Goal: Entertainment & Leisure: Consume media (video, audio)

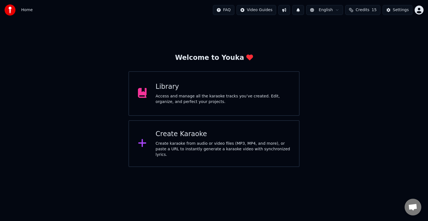
click at [232, 139] on div "Create Karaoke" at bounding box center [223, 134] width 135 height 9
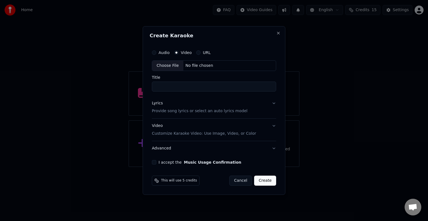
click at [205, 64] on div "No file chosen" at bounding box center [199, 66] width 32 height 6
type input "****"
click at [272, 104] on button "Lyrics Provide song lyrics or select an auto lyrics model" at bounding box center [214, 107] width 124 height 22
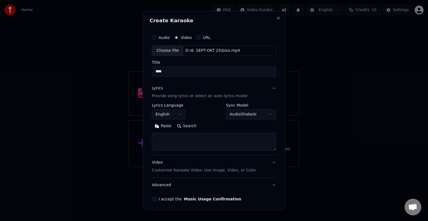
click at [177, 115] on button "English" at bounding box center [168, 115] width 33 height 10
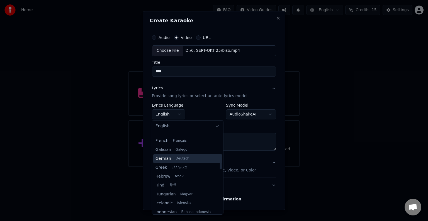
scroll to position [167, 0]
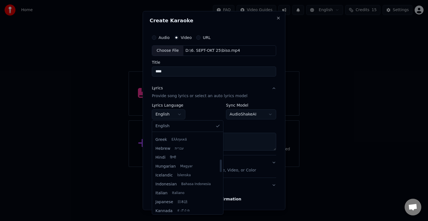
select select "**"
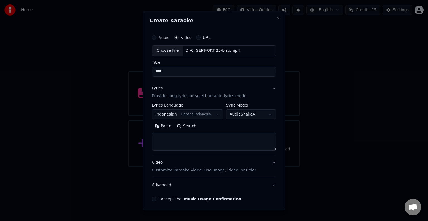
click at [164, 126] on button "Paste" at bounding box center [163, 126] width 22 height 9
click at [238, 168] on p "Customize Karaoke Video: Use Image, Video, or Color" at bounding box center [204, 171] width 104 height 6
type textarea "**********"
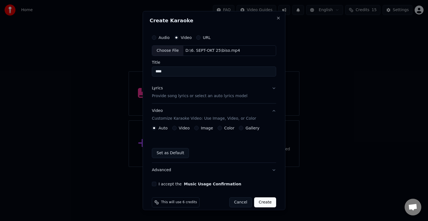
click at [172, 126] on div "Video" at bounding box center [181, 128] width 18 height 4
click at [174, 129] on button "Video" at bounding box center [174, 128] width 4 height 4
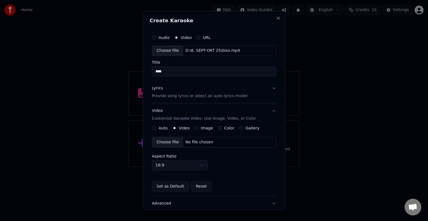
click at [201, 140] on div "No file chosen" at bounding box center [199, 143] width 32 height 6
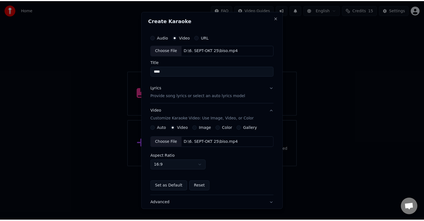
scroll to position [28, 0]
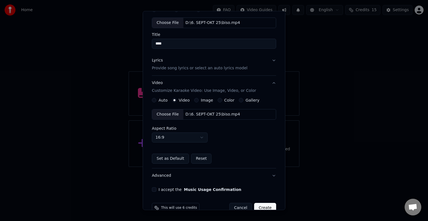
click at [154, 190] on button "I accept the Music Usage Confirmation" at bounding box center [154, 190] width 4 height 4
click at [257, 206] on button "Create" at bounding box center [265, 208] width 22 height 10
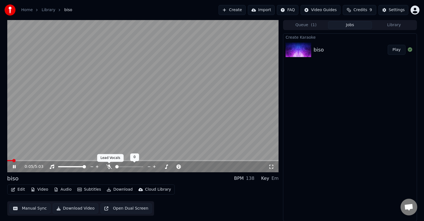
click at [111, 166] on icon at bounding box center [109, 167] width 6 height 4
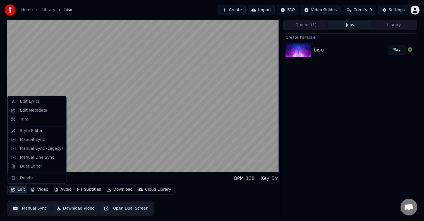
click at [18, 189] on button "Edit" at bounding box center [18, 190] width 19 height 8
click at [27, 167] on div "Duet Editor" at bounding box center [31, 167] width 22 height 6
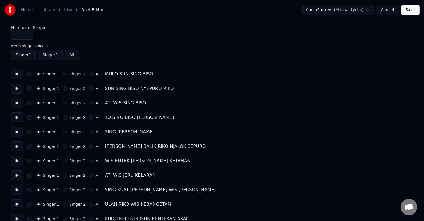
click at [62, 73] on button "Singer 2" at bounding box center [64, 74] width 4 height 4
click at [62, 88] on button "Singer 2" at bounding box center [64, 88] width 4 height 4
click at [62, 101] on div "Singer 2" at bounding box center [73, 103] width 23 height 4
click at [62, 102] on button "Singer 2" at bounding box center [64, 103] width 4 height 4
click at [62, 116] on button "Singer 2" at bounding box center [64, 117] width 4 height 4
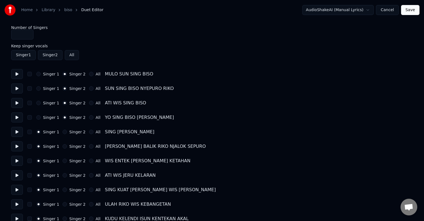
click at [62, 132] on button "Singer 2" at bounding box center [64, 132] width 4 height 4
click at [62, 147] on button "Singer 2" at bounding box center [64, 146] width 4 height 4
click at [62, 161] on button "Singer 2" at bounding box center [64, 161] width 4 height 4
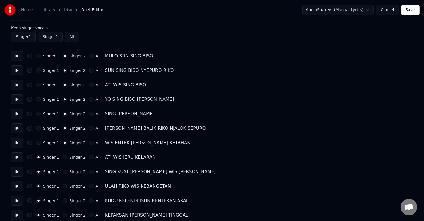
scroll to position [28, 0]
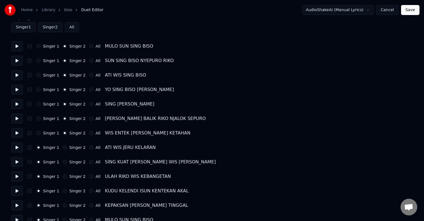
click at [62, 146] on button "Singer 2" at bounding box center [64, 148] width 4 height 4
click at [62, 161] on button "Singer 2" at bounding box center [64, 162] width 4 height 4
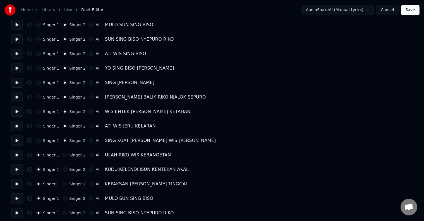
scroll to position [84, 0]
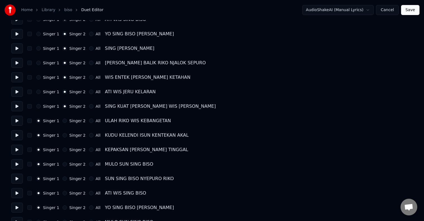
click at [62, 119] on div "Singer 2" at bounding box center [73, 121] width 23 height 4
click at [63, 121] on button "Singer 2" at bounding box center [64, 121] width 4 height 4
click at [64, 135] on button "Singer 2" at bounding box center [64, 135] width 4 height 4
click at [64, 149] on button "Singer 2" at bounding box center [64, 150] width 4 height 4
click at [63, 163] on button "Singer 2" at bounding box center [64, 164] width 4 height 4
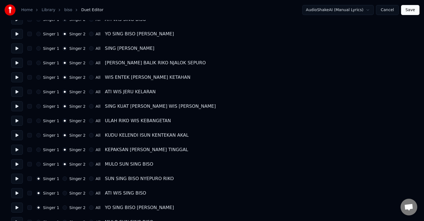
click at [62, 180] on button "Singer 2" at bounding box center [64, 179] width 4 height 4
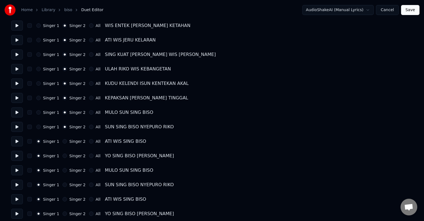
scroll to position [139, 0]
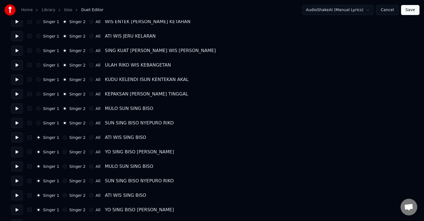
click at [63, 138] on button "Singer 2" at bounding box center [64, 138] width 4 height 4
click at [64, 151] on button "Singer 2" at bounding box center [64, 152] width 4 height 4
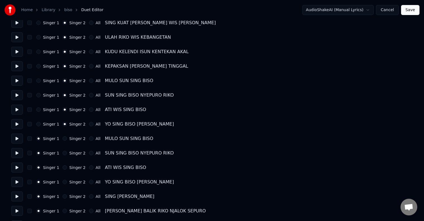
click at [62, 139] on button "Singer 2" at bounding box center [64, 139] width 4 height 4
click at [63, 154] on button "Singer 2" at bounding box center [64, 153] width 4 height 4
click at [64, 166] on div "Singer 2" at bounding box center [73, 168] width 23 height 4
click at [63, 167] on button "Singer 2" at bounding box center [64, 168] width 4 height 4
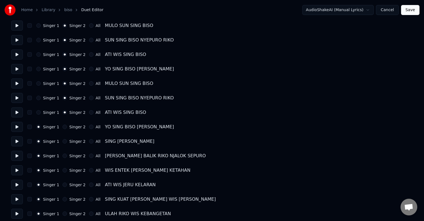
scroll to position [223, 0]
click at [62, 126] on button "Singer 2" at bounding box center [64, 126] width 4 height 4
click at [63, 141] on button "Singer 2" at bounding box center [64, 141] width 4 height 4
click at [62, 154] on button "Singer 2" at bounding box center [64, 155] width 4 height 4
click at [62, 170] on button "Singer 2" at bounding box center [64, 170] width 4 height 4
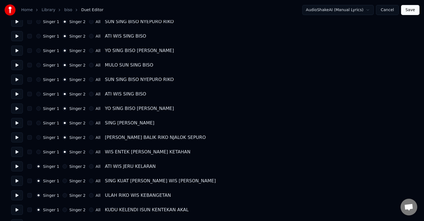
scroll to position [251, 0]
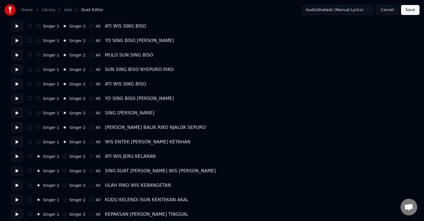
click at [62, 158] on button "Singer 2" at bounding box center [64, 156] width 4 height 4
click at [62, 170] on button "Singer 2" at bounding box center [64, 171] width 4 height 4
click at [62, 186] on button "Singer 2" at bounding box center [64, 185] width 4 height 4
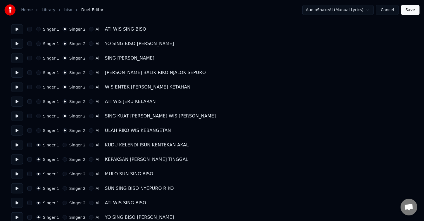
scroll to position [307, 0]
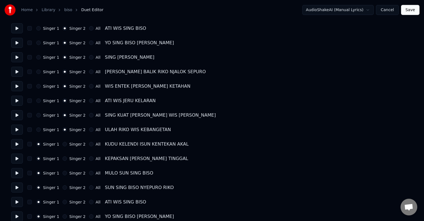
click at [62, 145] on button "Singer 2" at bounding box center [64, 144] width 4 height 4
click at [65, 161] on div "Singer 2" at bounding box center [73, 159] width 23 height 4
click at [63, 161] on button "Singer 2" at bounding box center [64, 159] width 4 height 4
click at [64, 174] on button "Singer 2" at bounding box center [64, 173] width 4 height 4
click at [62, 189] on button "Singer 2" at bounding box center [64, 188] width 4 height 4
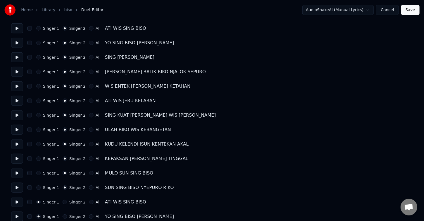
click at [62, 201] on button "Singer 2" at bounding box center [64, 202] width 4 height 4
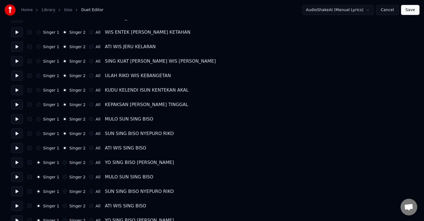
scroll to position [363, 0]
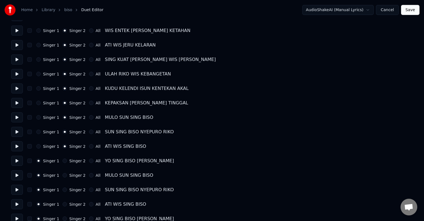
click at [62, 160] on button "Singer 2" at bounding box center [64, 161] width 4 height 4
click at [64, 176] on button "Singer 2" at bounding box center [64, 175] width 4 height 4
click at [62, 194] on div "Singer 1 Singer 2 All SUN SING BISO NYEPURO RIKO" at bounding box center [211, 190] width 401 height 10
click at [62, 191] on button "Singer 2" at bounding box center [64, 190] width 4 height 4
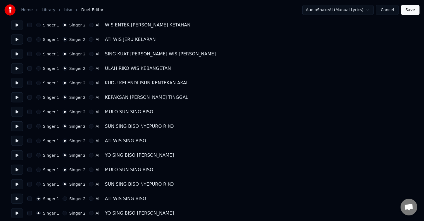
scroll to position [371, 0]
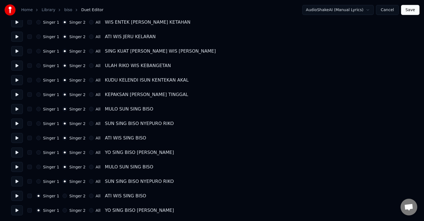
click at [63, 195] on button "Singer 2" at bounding box center [64, 196] width 4 height 4
click at [62, 211] on button "Singer 2" at bounding box center [64, 211] width 4 height 4
click at [407, 13] on button "Save" at bounding box center [410, 10] width 18 height 10
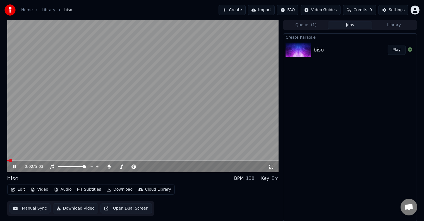
click at [39, 206] on button "Manual Sync" at bounding box center [29, 209] width 41 height 10
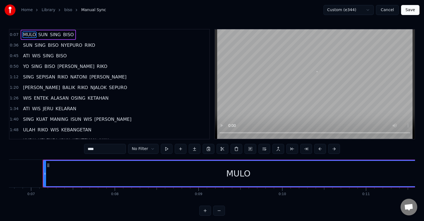
scroll to position [0, 569]
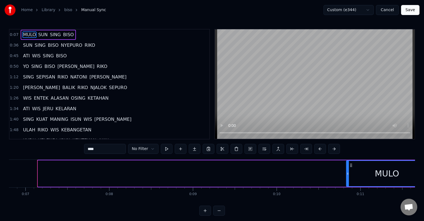
drag, startPoint x: 39, startPoint y: 177, endPoint x: 347, endPoint y: 173, distance: 308.2
click at [347, 173] on div at bounding box center [347, 173] width 2 height 25
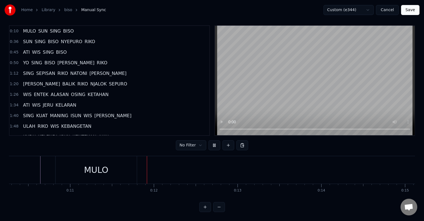
scroll to position [0, 926]
click at [51, 165] on div "MULO" at bounding box center [29, 170] width 81 height 28
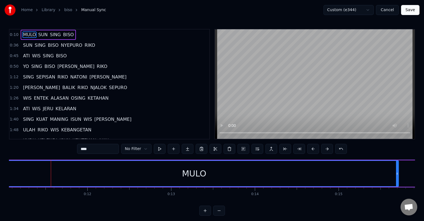
drag, startPoint x: 69, startPoint y: 171, endPoint x: 397, endPoint y: 170, distance: 327.4
click at [397, 170] on div at bounding box center [397, 173] width 2 height 25
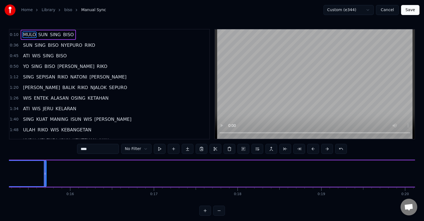
scroll to position [0, 1285]
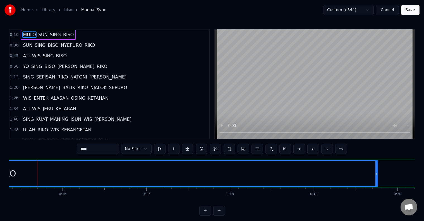
drag, startPoint x: 38, startPoint y: 174, endPoint x: 377, endPoint y: 175, distance: 338.8
click at [377, 175] on icon at bounding box center [376, 174] width 2 height 4
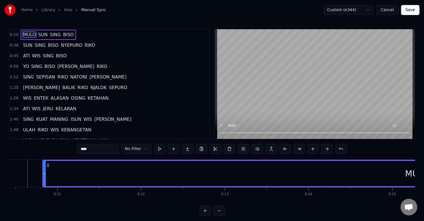
scroll to position [0, 843]
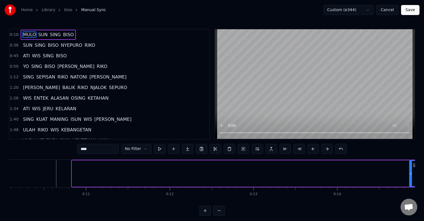
drag, startPoint x: 72, startPoint y: 177, endPoint x: 409, endPoint y: 177, distance: 337.1
click at [409, 177] on div at bounding box center [410, 173] width 2 height 25
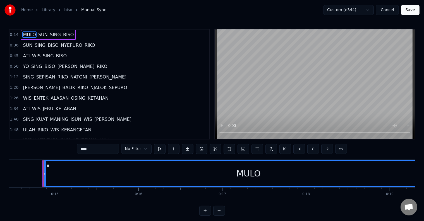
scroll to position [0, 1216]
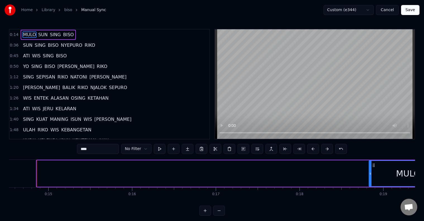
drag, startPoint x: 38, startPoint y: 175, endPoint x: 370, endPoint y: 177, distance: 331.8
click at [370, 177] on div at bounding box center [370, 173] width 2 height 25
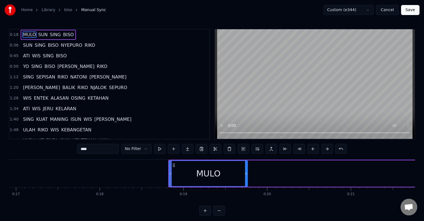
scroll to position [0, 1429]
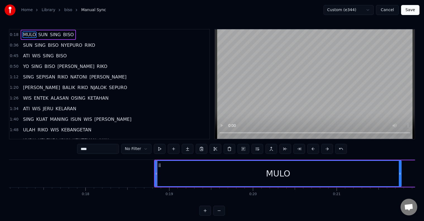
drag, startPoint x: 231, startPoint y: 176, endPoint x: 399, endPoint y: 176, distance: 167.9
click at [399, 176] on div at bounding box center [399, 173] width 2 height 25
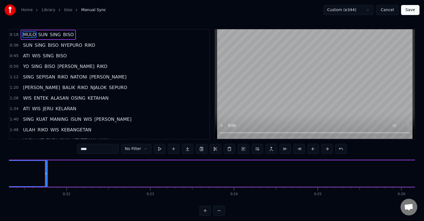
scroll to position [0, 1791]
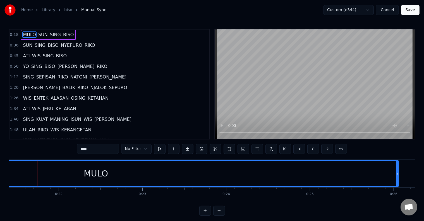
drag, startPoint x: 38, startPoint y: 174, endPoint x: 397, endPoint y: 176, distance: 358.6
click at [397, 176] on div at bounding box center [397, 173] width 2 height 25
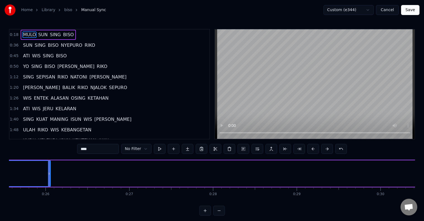
scroll to position [0, 2150]
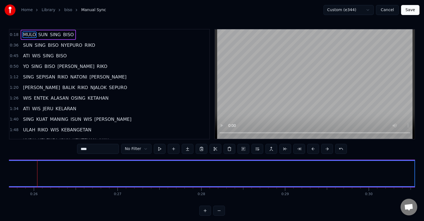
drag, startPoint x: 37, startPoint y: 176, endPoint x: 415, endPoint y: 175, distance: 377.9
click at [415, 175] on div "Home Library biso Manual Sync Custom (e344) Cancel Save 0:18 MULO SUN SING BISO…" at bounding box center [212, 108] width 424 height 216
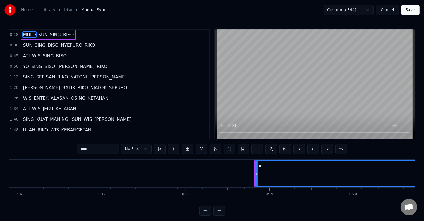
scroll to position [0, 1472]
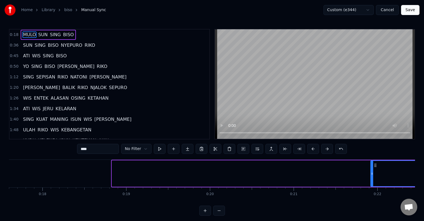
drag, startPoint x: 112, startPoint y: 174, endPoint x: 372, endPoint y: 173, distance: 259.6
click at [372, 173] on icon at bounding box center [372, 174] width 2 height 4
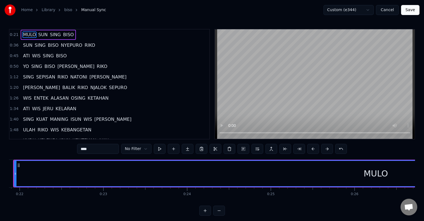
scroll to position [0, 1787]
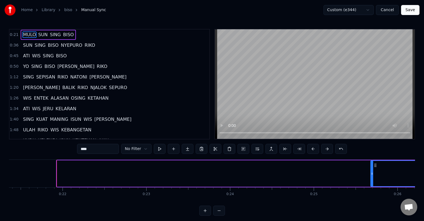
drag, startPoint x: 59, startPoint y: 175, endPoint x: 373, endPoint y: 176, distance: 314.0
click at [373, 176] on div at bounding box center [372, 173] width 2 height 25
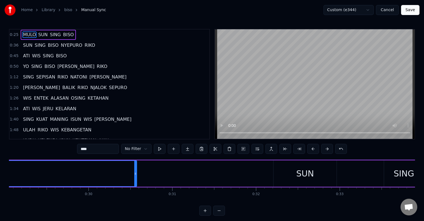
scroll to position [0, 2402]
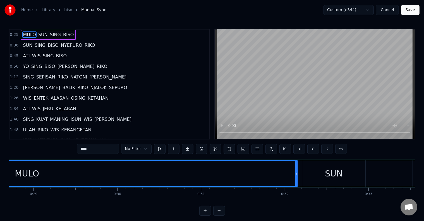
drag, startPoint x: 165, startPoint y: 177, endPoint x: 297, endPoint y: 181, distance: 132.2
click at [297, 181] on div at bounding box center [296, 173] width 2 height 25
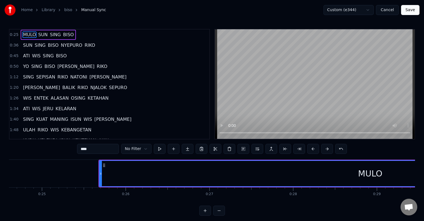
scroll to position [0, 2044]
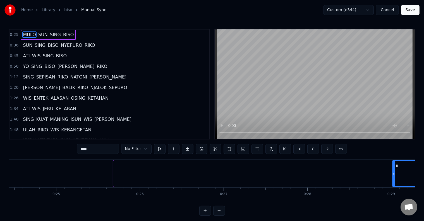
drag, startPoint x: 115, startPoint y: 175, endPoint x: 394, endPoint y: 175, distance: 278.3
click at [394, 175] on icon at bounding box center [393, 174] width 2 height 4
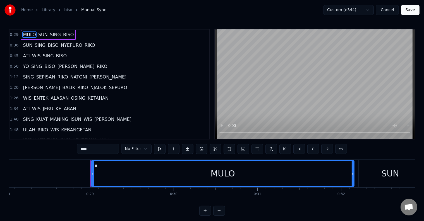
scroll to position [0, 2401]
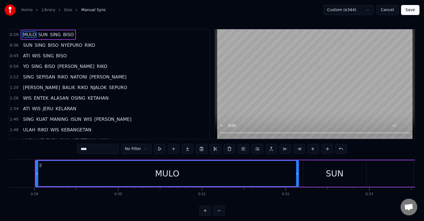
click at [37, 177] on div at bounding box center [37, 174] width 0 height 28
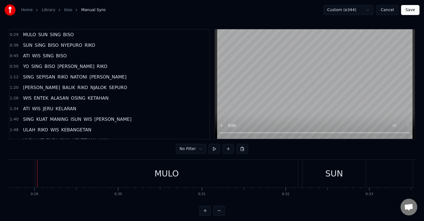
click at [96, 178] on div "MULO" at bounding box center [166, 174] width 263 height 28
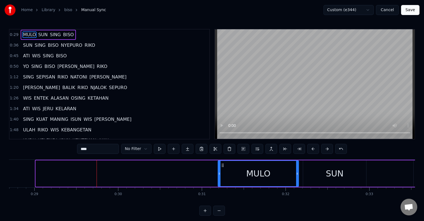
drag, startPoint x: 80, startPoint y: 177, endPoint x: 219, endPoint y: 179, distance: 139.2
click at [219, 179] on div at bounding box center [219, 173] width 2 height 25
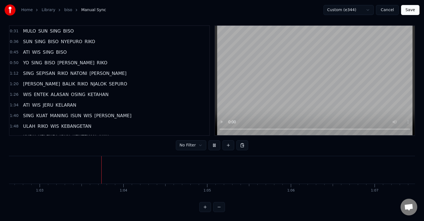
scroll to position [0, 5250]
click at [215, 206] on button at bounding box center [219, 207] width 12 height 10
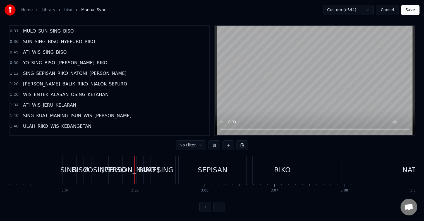
scroll to position [0, 12835]
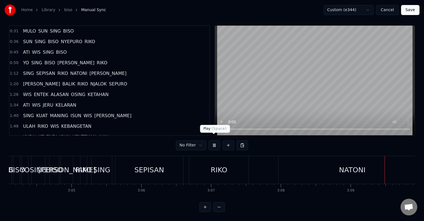
click at [212, 141] on button at bounding box center [214, 146] width 12 height 10
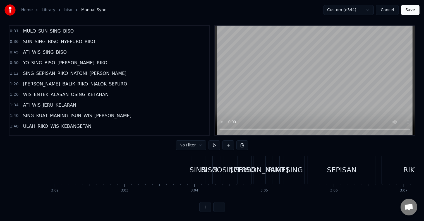
scroll to position [0, 12582]
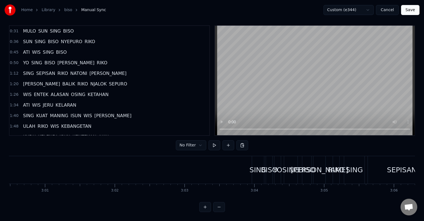
click at [178, 151] on div "0:31 MULO SUN SING BISO 0:36 SUN SING BISO NYEPURO RIKO 0:45 ATI WIS SING BISO …" at bounding box center [212, 118] width 406 height 187
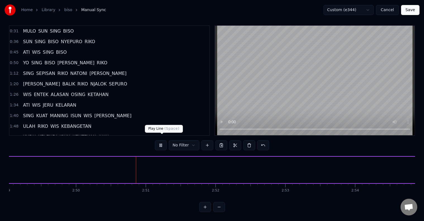
scroll to position [0, 11848]
click at [161, 141] on button at bounding box center [161, 146] width 12 height 10
click at [155, 141] on button at bounding box center [161, 146] width 12 height 10
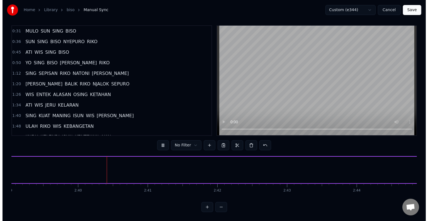
scroll to position [0, 11108]
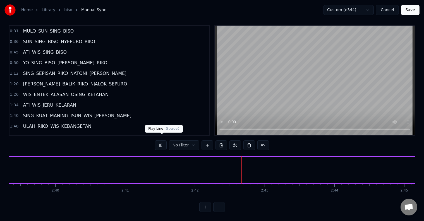
click at [163, 141] on button at bounding box center [161, 146] width 12 height 10
click at [371, 12] on html "Home Library biso Manual Sync Custom (e344) Cancel Save 0:31 MULO SUN SING BISO…" at bounding box center [212, 108] width 424 height 225
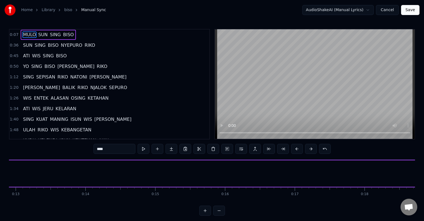
scroll to position [0, 470]
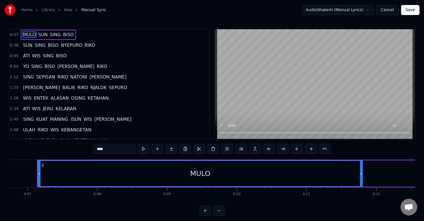
click at [217, 215] on button at bounding box center [219, 211] width 12 height 10
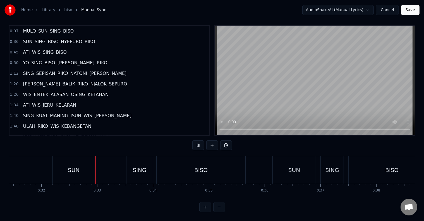
scroll to position [0, 1774]
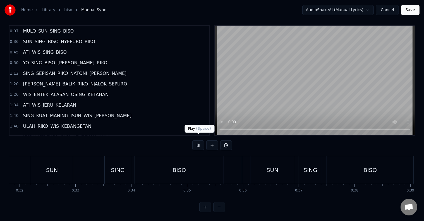
click at [195, 141] on button at bounding box center [198, 146] width 12 height 10
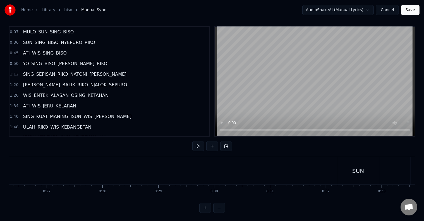
scroll to position [0, 0]
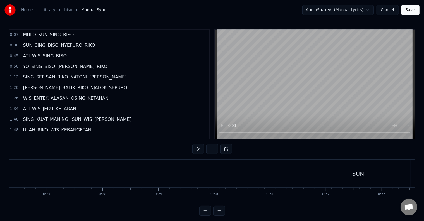
click at [31, 36] on span "MULO" at bounding box center [29, 35] width 14 height 6
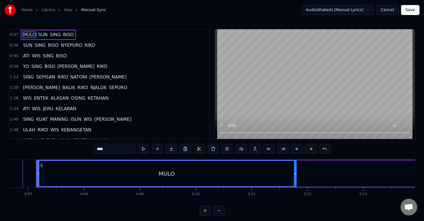
scroll to position [0, 370]
click at [200, 149] on button at bounding box center [199, 149] width 12 height 10
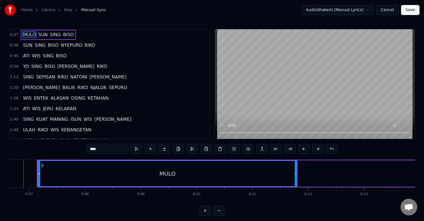
click at [39, 35] on span "SUN" at bounding box center [43, 35] width 11 height 6
type input "***"
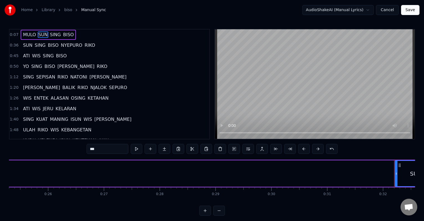
scroll to position [0, 1392]
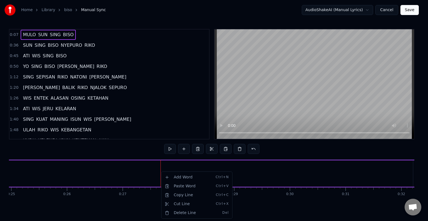
click at [224, 149] on html "Home Library biso Manual Sync AudioShakeAI (Manual Lyrics) Cancel Save 0:07 MUL…" at bounding box center [214, 112] width 428 height 225
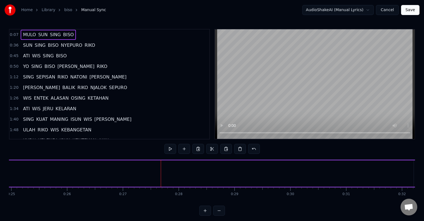
click at [224, 149] on button at bounding box center [226, 149] width 12 height 10
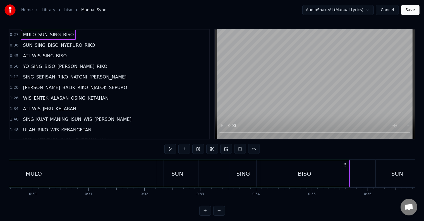
scroll to position [0, 1545]
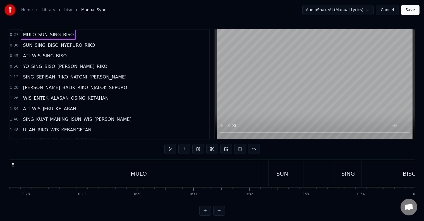
drag, startPoint x: 180, startPoint y: 173, endPoint x: 171, endPoint y: 173, distance: 9.2
click at [171, 173] on div "MULO" at bounding box center [138, 174] width 259 height 26
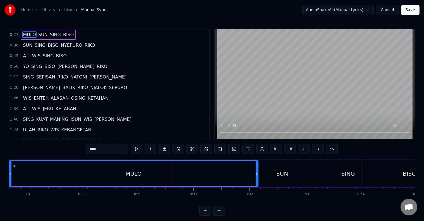
drag, startPoint x: 265, startPoint y: 173, endPoint x: 255, endPoint y: 173, distance: 10.3
click at [255, 173] on icon at bounding box center [256, 174] width 2 height 4
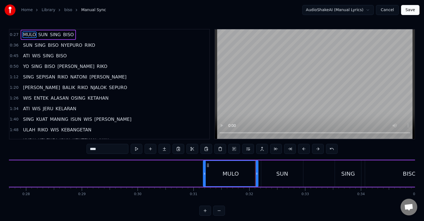
drag, startPoint x: 32, startPoint y: 175, endPoint x: 204, endPoint y: 179, distance: 171.8
click at [204, 179] on div at bounding box center [204, 173] width 2 height 25
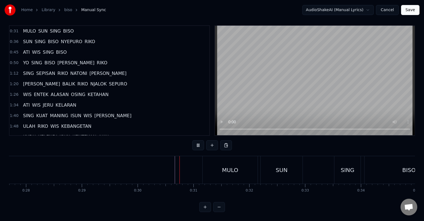
scroll to position [8, 0]
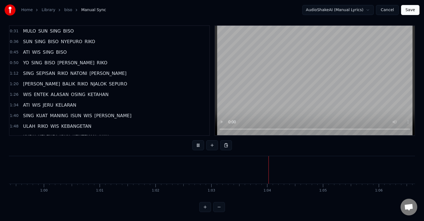
click at [219, 206] on button at bounding box center [219, 207] width 12 height 10
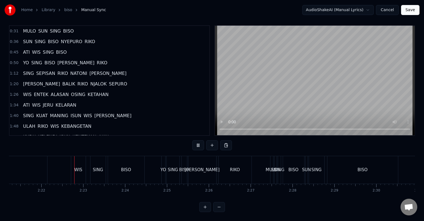
scroll to position [0, 5918]
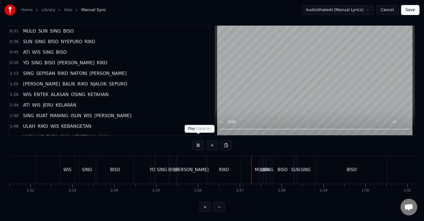
click at [199, 141] on button at bounding box center [198, 146] width 12 height 10
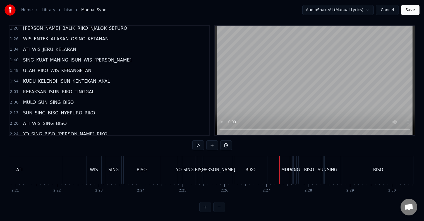
scroll to position [84, 0]
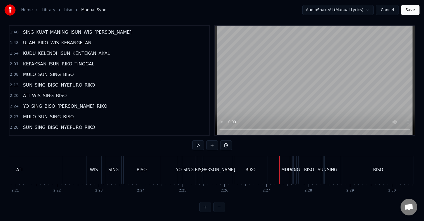
click at [71, 162] on div "ATI WIS SING BISO" at bounding box center [68, 170] width 185 height 28
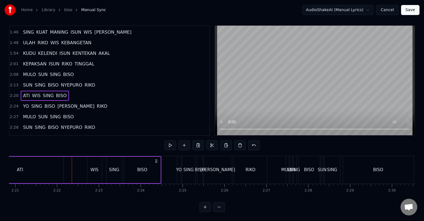
click at [39, 162] on div "ATI" at bounding box center [20, 170] width 86 height 26
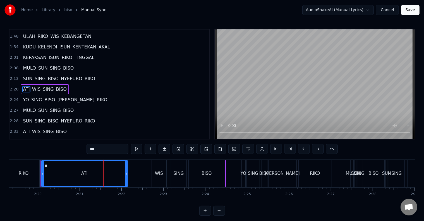
scroll to position [0, 5799]
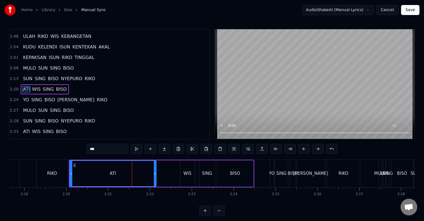
click at [108, 173] on div "ATI" at bounding box center [113, 173] width 86 height 25
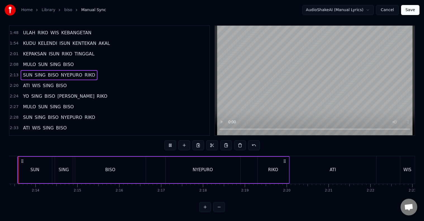
scroll to position [0, 5559]
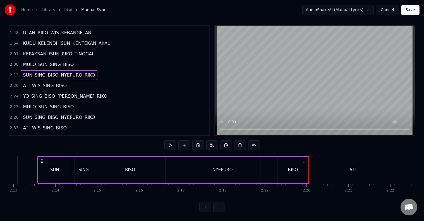
click at [293, 167] on div "RIKO" at bounding box center [293, 170] width 10 height 6
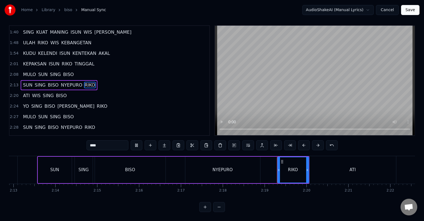
scroll to position [8, 0]
click at [327, 164] on div "ATI" at bounding box center [352, 170] width 86 height 28
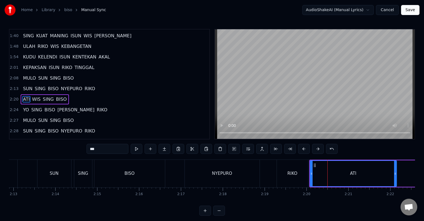
scroll to position [94, 0]
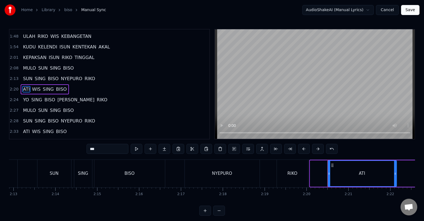
drag, startPoint x: 310, startPoint y: 175, endPoint x: 328, endPoint y: 175, distance: 17.6
click at [328, 175] on icon at bounding box center [329, 174] width 2 height 4
click at [308, 175] on div "RIKO" at bounding box center [292, 174] width 32 height 28
type input "****"
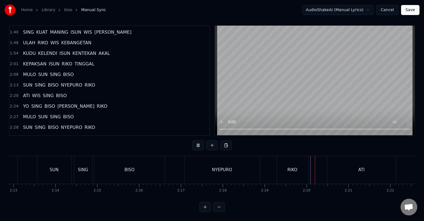
scroll to position [8, 0]
click at [298, 168] on div "RIKO" at bounding box center [292, 170] width 31 height 28
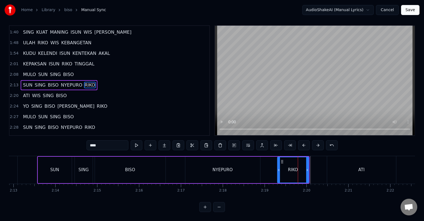
scroll to position [0, 0]
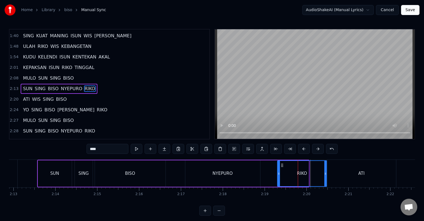
drag, startPoint x: 306, startPoint y: 173, endPoint x: 325, endPoint y: 174, distance: 18.2
click at [325, 174] on icon at bounding box center [325, 174] width 2 height 4
click at [261, 174] on div "SUN SING BISO NYEPURO RIKO" at bounding box center [182, 174] width 290 height 28
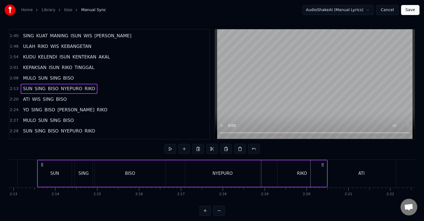
scroll to position [8, 0]
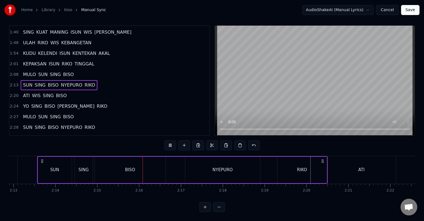
click at [340, 171] on div "ATI" at bounding box center [361, 170] width 69 height 28
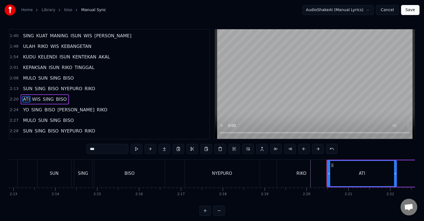
scroll to position [94, 0]
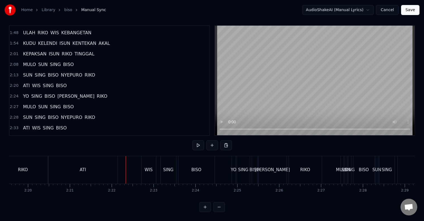
scroll to position [0, 5901]
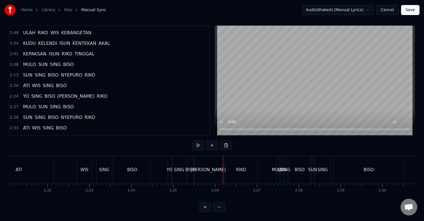
click at [66, 165] on div "ATI WIS SING BISO" at bounding box center [68, 170] width 168 height 28
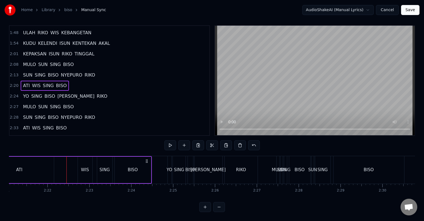
click at [66, 165] on div at bounding box center [66, 170] width 0 height 28
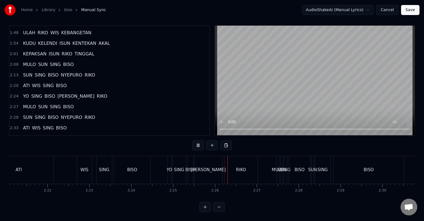
click at [62, 164] on div "ATI WIS SING BISO" at bounding box center [68, 170] width 168 height 28
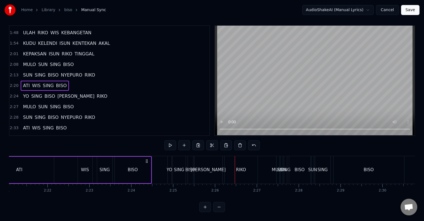
click at [64, 165] on div "ATI WIS SING BISO" at bounding box center [68, 170] width 168 height 28
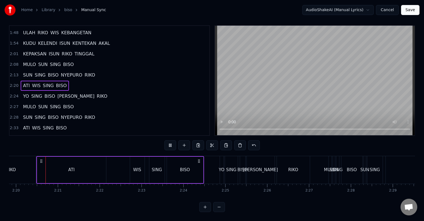
scroll to position [0, 5848]
click at [116, 165] on div "ATI WIS SING BISO" at bounding box center [121, 170] width 168 height 28
click at [120, 165] on div "ATI WIS SING BISO" at bounding box center [121, 170] width 168 height 28
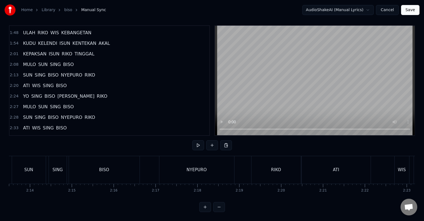
scroll to position [0, 5548]
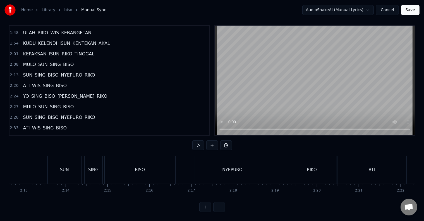
click at [26, 83] on span "ATI" at bounding box center [26, 86] width 8 height 6
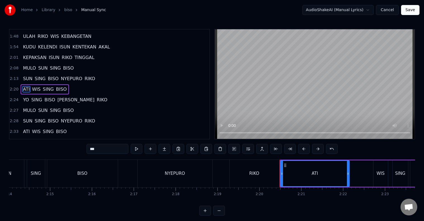
scroll to position [0, 5620]
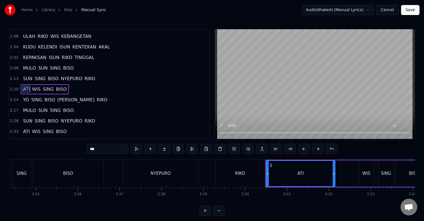
click at [205, 172] on div "SUN SING BISO NYEPURO RIKO" at bounding box center [121, 174] width 290 height 28
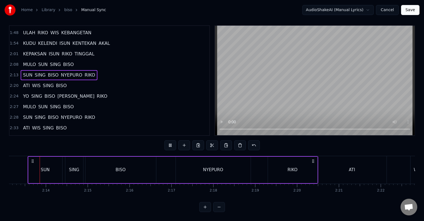
scroll to position [0, 5559]
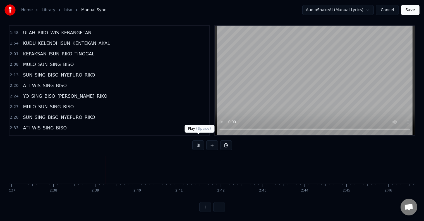
scroll to position [0, 6610]
click at [197, 141] on button at bounding box center [198, 146] width 12 height 10
click at [195, 141] on button at bounding box center [198, 146] width 12 height 10
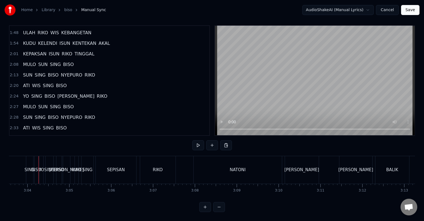
scroll to position [0, 7679]
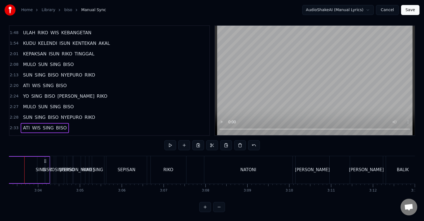
scroll to position [0, 7655]
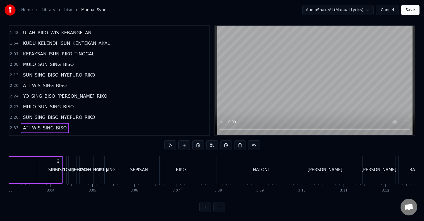
click at [6, 162] on div "Home Library biso Manual Sync AudioShakeAI (Manual Lyrics) Cancel Save 0:31 MUL…" at bounding box center [212, 104] width 424 height 216
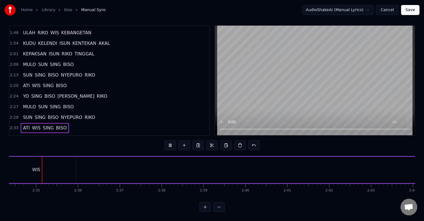
scroll to position [0, 6453]
click at [167, 141] on button at bounding box center [170, 146] width 12 height 10
click at [27, 83] on span "ATI" at bounding box center [26, 86] width 8 height 6
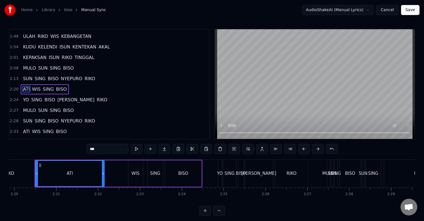
scroll to position [0, 5848]
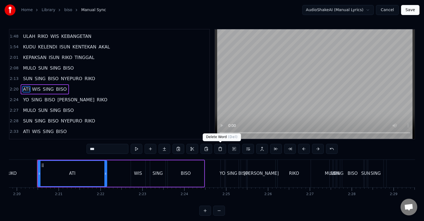
click at [221, 149] on button at bounding box center [220, 149] width 12 height 10
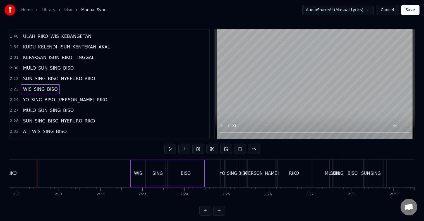
click at [26, 86] on span "WIS" at bounding box center [27, 89] width 10 height 6
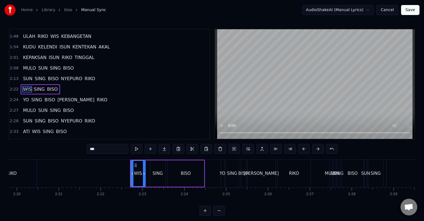
click at [38, 86] on span "SING" at bounding box center [39, 89] width 12 height 6
click at [24, 86] on span "WIS" at bounding box center [27, 89] width 10 height 6
type input "***"
click at [220, 151] on button at bounding box center [220, 149] width 12 height 10
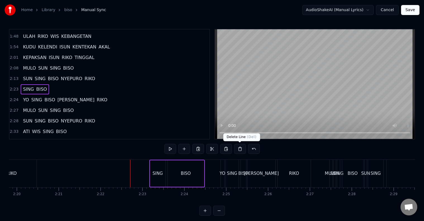
click at [240, 151] on button at bounding box center [240, 149] width 12 height 10
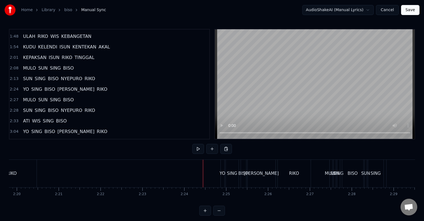
click at [28, 65] on span "MULO" at bounding box center [29, 68] width 14 height 6
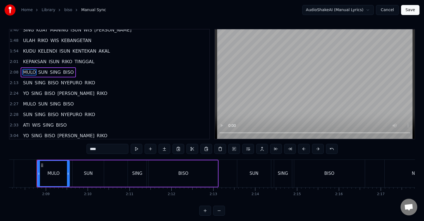
scroll to position [0, 5359]
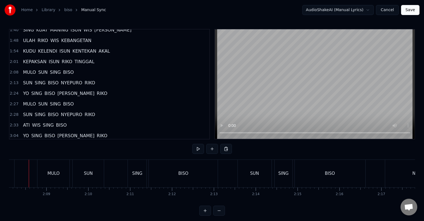
scroll to position [0, 5350]
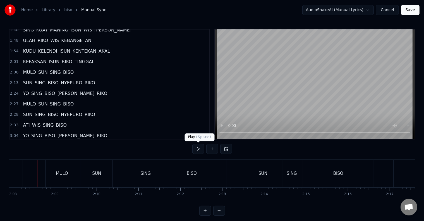
click at [197, 150] on button at bounding box center [198, 149] width 12 height 10
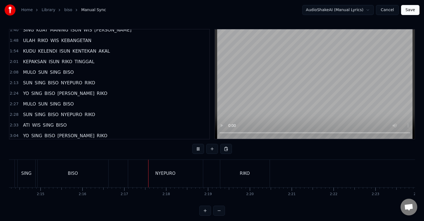
scroll to position [0, 5704]
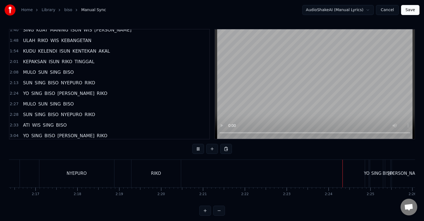
click at [194, 146] on button at bounding box center [198, 149] width 12 height 10
click at [22, 90] on span "YO" at bounding box center [25, 93] width 7 height 6
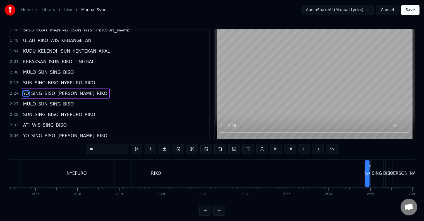
scroll to position [94, 0]
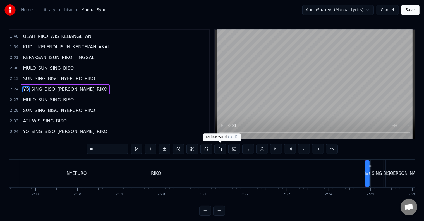
click at [218, 151] on button at bounding box center [220, 149] width 12 height 10
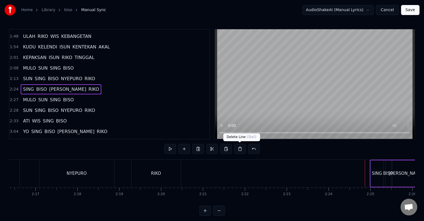
click at [241, 150] on button at bounding box center [240, 149] width 12 height 10
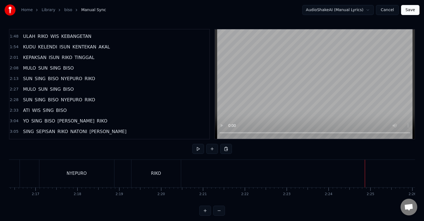
click at [28, 86] on span "MULO" at bounding box center [29, 89] width 14 height 6
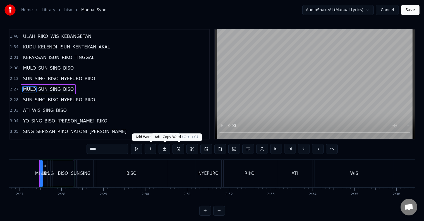
scroll to position [0, 6140]
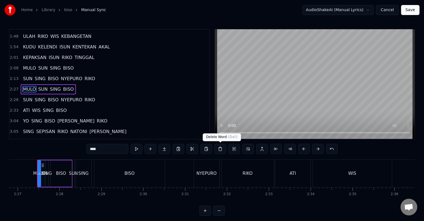
click at [221, 149] on button at bounding box center [220, 149] width 12 height 10
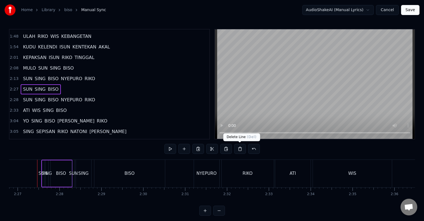
click at [240, 151] on button at bounding box center [240, 149] width 12 height 10
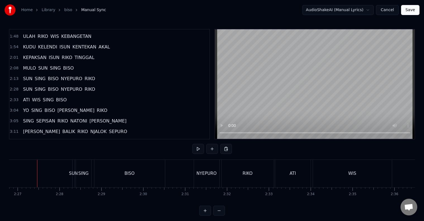
click at [26, 86] on span "SUN" at bounding box center [27, 89] width 11 height 6
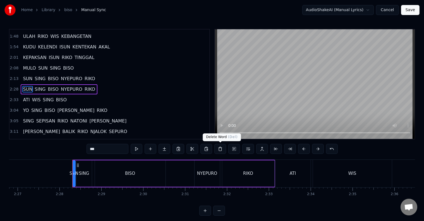
click at [218, 150] on button at bounding box center [220, 149] width 12 height 10
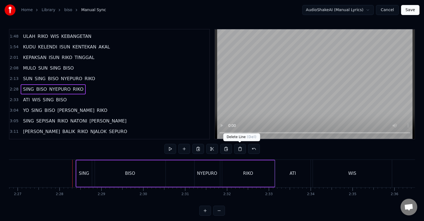
click at [239, 149] on button at bounding box center [240, 149] width 12 height 10
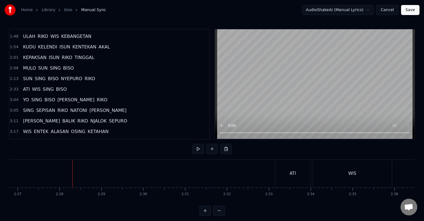
click at [23, 86] on span "ATI" at bounding box center [26, 89] width 8 height 6
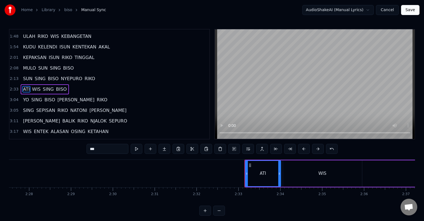
scroll to position [0, 6178]
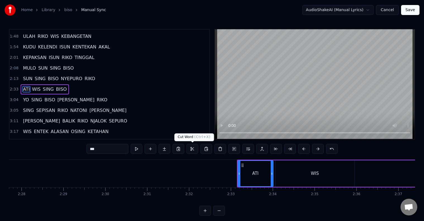
click at [191, 147] on button at bounding box center [192, 149] width 12 height 10
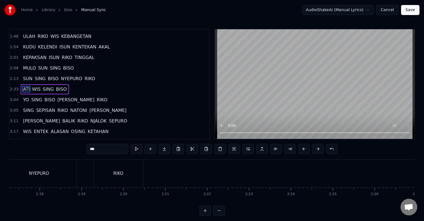
scroll to position [0, 5720]
click at [105, 168] on div "SUN SING BISO NYEPURO RIKO" at bounding box center [21, 174] width 290 height 28
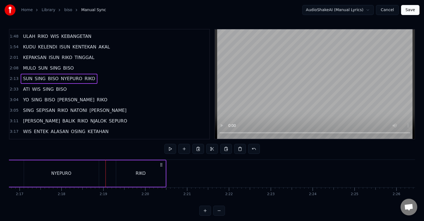
click at [105, 168] on div at bounding box center [105, 174] width 0 height 28
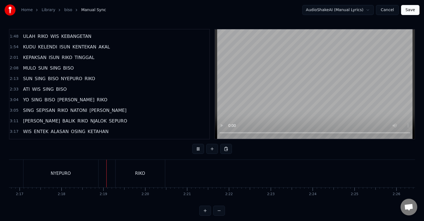
scroll to position [8, 0]
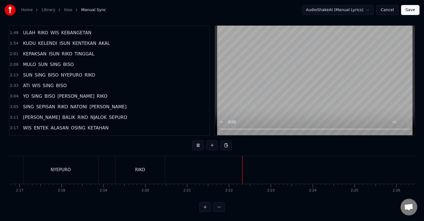
click at [107, 161] on div "SUN SING BISO NYEPURO RIKO" at bounding box center [21, 170] width 290 height 28
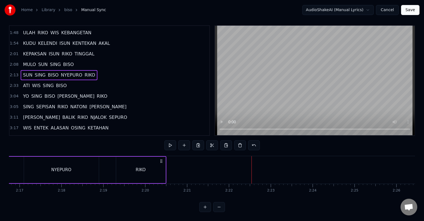
click at [107, 161] on div "SUN SING BISO NYEPURO RIKO" at bounding box center [21, 170] width 290 height 28
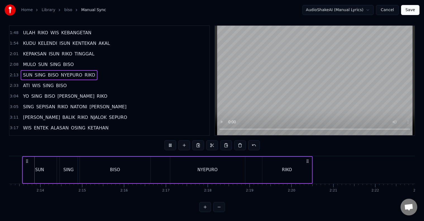
scroll to position [0, 5567]
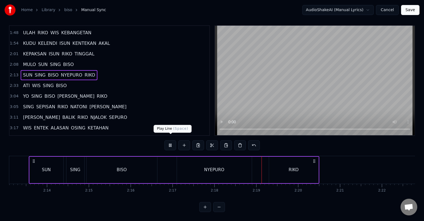
click at [171, 141] on button at bounding box center [170, 146] width 12 height 10
click at [169, 141] on button at bounding box center [170, 146] width 12 height 10
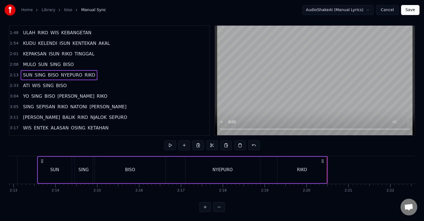
click at [306, 164] on div "RIKO" at bounding box center [301, 170] width 49 height 26
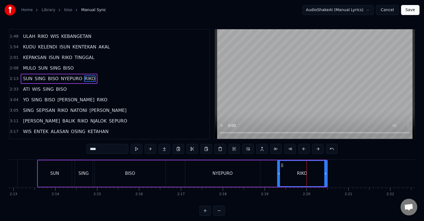
scroll to position [84, 0]
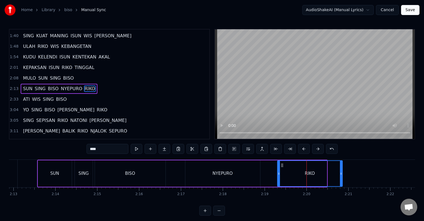
drag, startPoint x: 325, startPoint y: 176, endPoint x: 340, endPoint y: 176, distance: 15.6
click at [340, 176] on div at bounding box center [341, 173] width 2 height 25
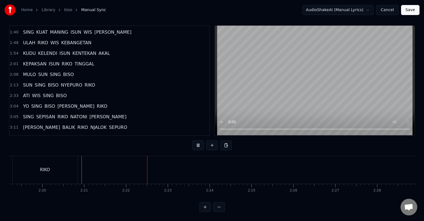
scroll to position [0, 5910]
click at [27, 93] on span "ATI" at bounding box center [26, 96] width 8 height 6
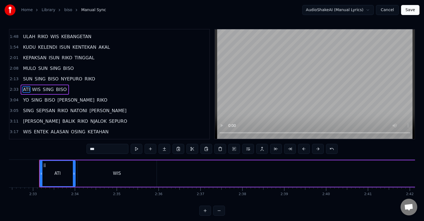
scroll to position [0, 6378]
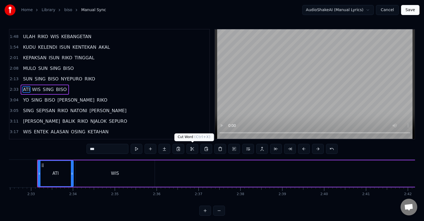
click at [192, 149] on button at bounding box center [192, 149] width 12 height 10
click at [84, 76] on span "RIKO" at bounding box center [90, 79] width 12 height 6
type input "****"
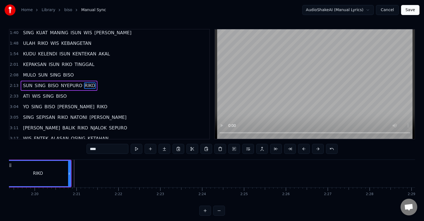
scroll to position [0, 5798]
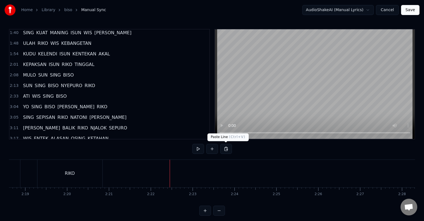
click at [224, 147] on button at bounding box center [226, 149] width 12 height 10
click at [227, 149] on button at bounding box center [226, 149] width 12 height 10
click at [226, 148] on button at bounding box center [226, 149] width 12 height 10
click at [23, 93] on span "ATI" at bounding box center [26, 96] width 8 height 6
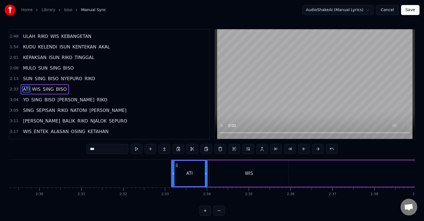
scroll to position [0, 6378]
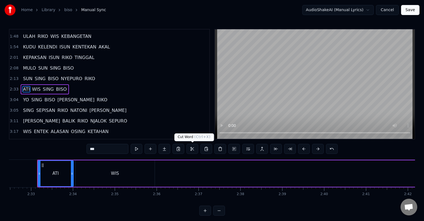
click at [193, 150] on button at bounding box center [192, 149] width 12 height 10
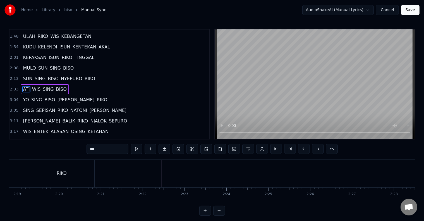
scroll to position [0, 5799]
click at [26, 86] on span "ATI" at bounding box center [26, 89] width 8 height 6
click at [23, 86] on span "ATI" at bounding box center [26, 89] width 8 height 6
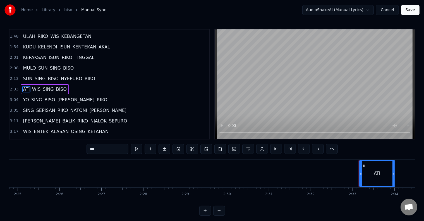
scroll to position [0, 6171]
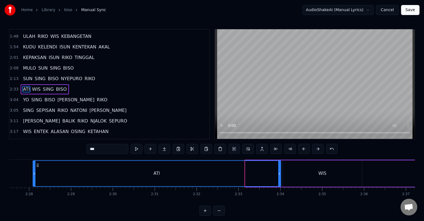
drag, startPoint x: 246, startPoint y: 174, endPoint x: 33, endPoint y: 171, distance: 212.5
click at [33, 171] on div at bounding box center [34, 173] width 2 height 25
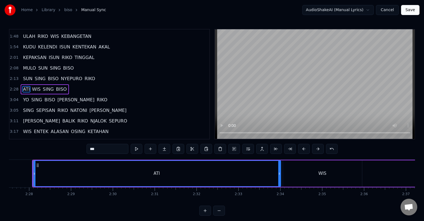
scroll to position [0, 6167]
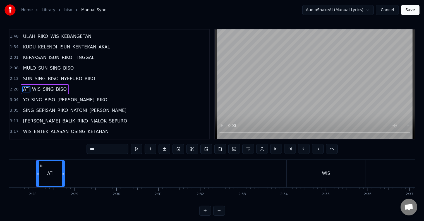
drag, startPoint x: 282, startPoint y: 176, endPoint x: 69, endPoint y: 177, distance: 212.8
click at [62, 174] on icon at bounding box center [63, 174] width 2 height 4
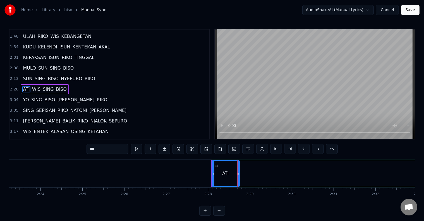
scroll to position [0, 5956]
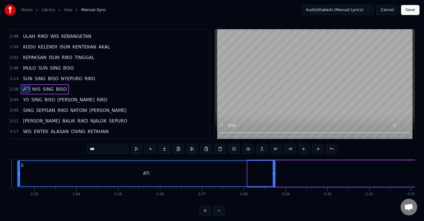
drag, startPoint x: 248, startPoint y: 176, endPoint x: 18, endPoint y: 177, distance: 229.8
click at [18, 177] on div at bounding box center [19, 173] width 2 height 25
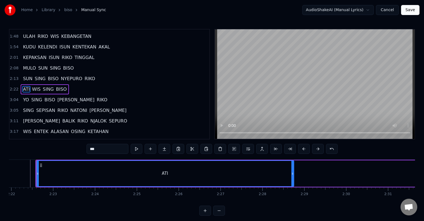
scroll to position [0, 5937]
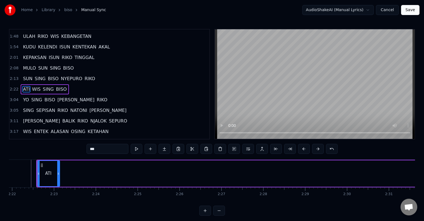
drag, startPoint x: 293, startPoint y: 175, endPoint x: 58, endPoint y: 176, distance: 234.8
click at [58, 176] on icon at bounding box center [58, 174] width 2 height 4
click at [33, 86] on span "WIS" at bounding box center [37, 89] width 10 height 6
type input "***"
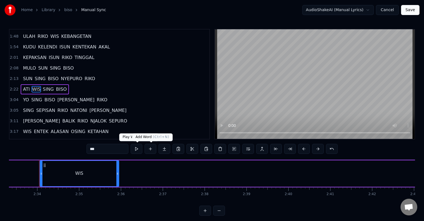
scroll to position [0, 6415]
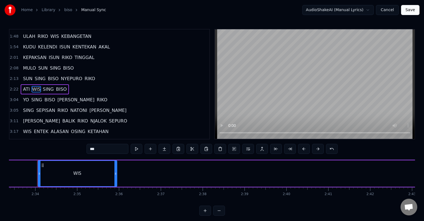
click at [99, 172] on div "WIS" at bounding box center [77, 173] width 78 height 25
click at [67, 172] on div "WIS" at bounding box center [77, 173] width 78 height 25
click at [151, 179] on div "ATI WIS SING BISO" at bounding box center [429, 174] width 1745 height 28
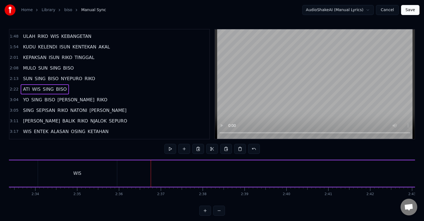
click at [68, 173] on div "WIS" at bounding box center [77, 174] width 79 height 26
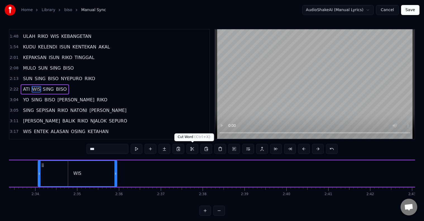
click at [193, 147] on button at bounding box center [192, 149] width 12 height 10
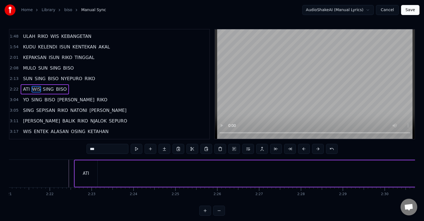
scroll to position [0, 5877]
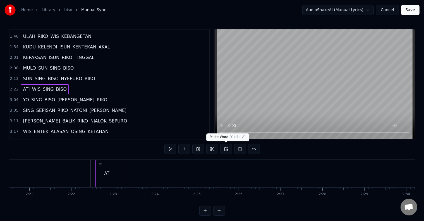
click at [225, 148] on button at bounding box center [226, 149] width 12 height 10
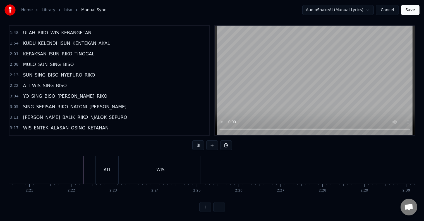
scroll to position [8, 0]
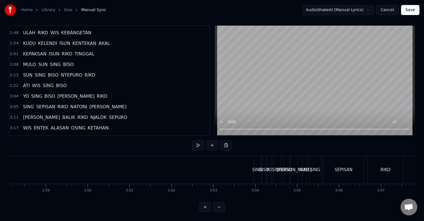
scroll to position [0, 7465]
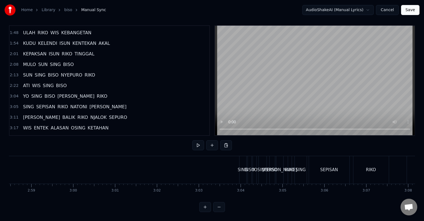
click at [243, 169] on div "SING" at bounding box center [242, 170] width 7 height 28
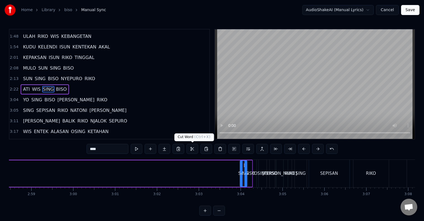
click at [192, 149] on button at bounding box center [192, 149] width 12 height 10
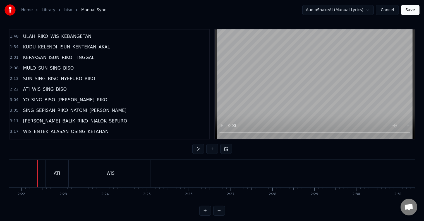
scroll to position [8, 0]
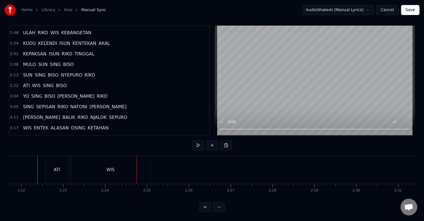
click at [104, 165] on div "WIS" at bounding box center [110, 170] width 79 height 28
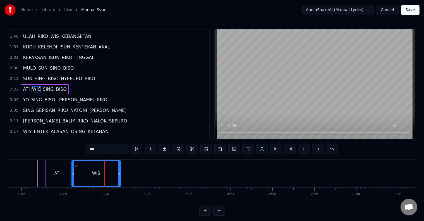
drag, startPoint x: 149, startPoint y: 176, endPoint x: 119, endPoint y: 176, distance: 30.1
click at [119, 176] on div at bounding box center [119, 173] width 2 height 25
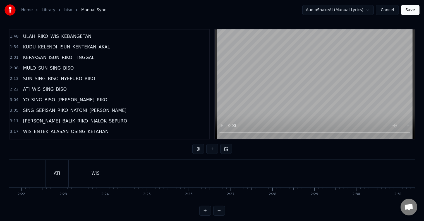
scroll to position [8, 0]
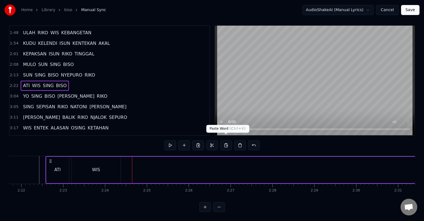
click at [225, 141] on button at bounding box center [226, 146] width 12 height 10
click at [220, 141] on button at bounding box center [226, 146] width 12 height 10
click at [141, 168] on div "SING" at bounding box center [140, 170] width 10 height 6
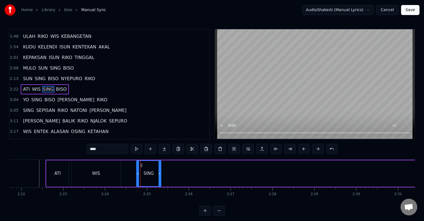
drag, startPoint x: 142, startPoint y: 173, endPoint x: 159, endPoint y: 174, distance: 17.6
click at [159, 174] on icon at bounding box center [159, 174] width 2 height 4
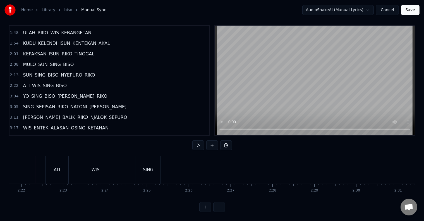
scroll to position [0, 5926]
click at [156, 165] on div "SING" at bounding box center [149, 170] width 25 height 28
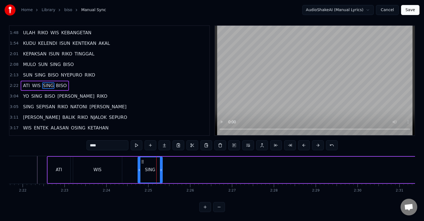
scroll to position [0, 0]
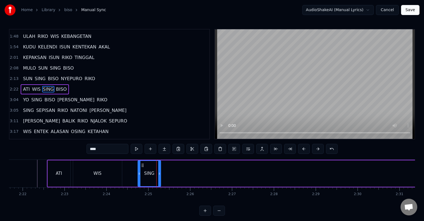
click at [160, 172] on icon at bounding box center [159, 174] width 2 height 4
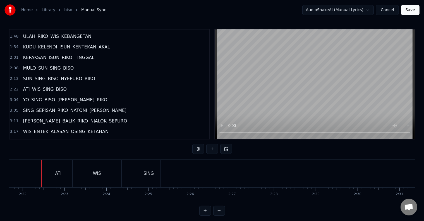
scroll to position [8, 0]
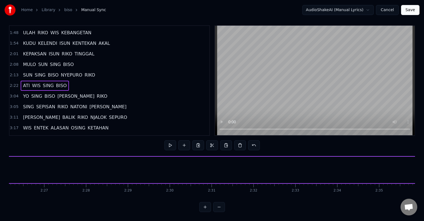
click at [57, 83] on span "BISO" at bounding box center [61, 86] width 12 height 6
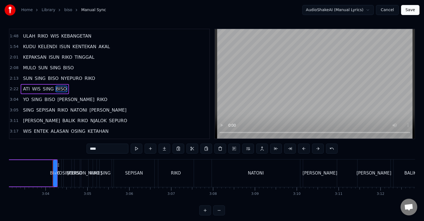
scroll to position [0, 7675]
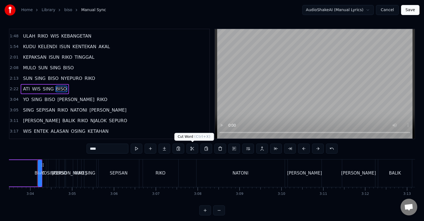
click at [190, 149] on button at bounding box center [192, 149] width 12 height 10
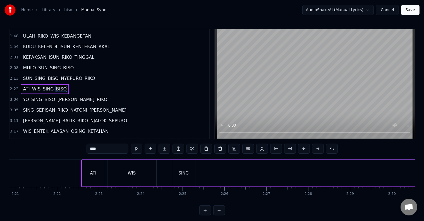
scroll to position [0, 5877]
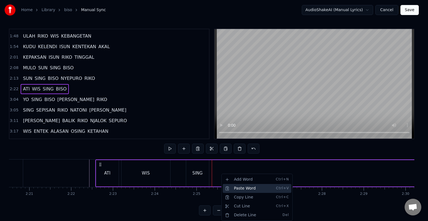
click at [236, 187] on div "Paste Word Ctrl+V" at bounding box center [257, 188] width 69 height 9
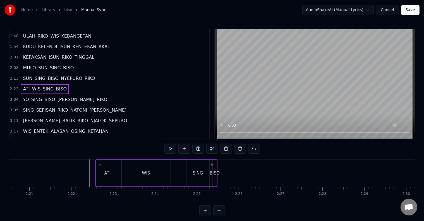
click at [204, 212] on button at bounding box center [205, 211] width 12 height 10
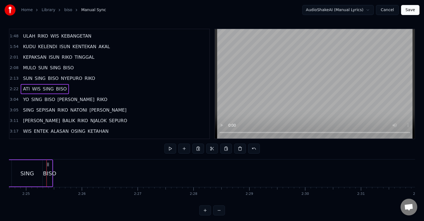
scroll to position [0, 8079]
click at [208, 214] on button at bounding box center [205, 211] width 12 height 10
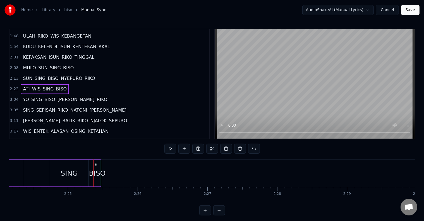
scroll to position [0, 10106]
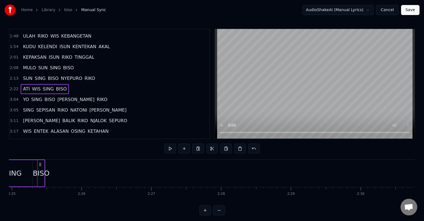
click at [41, 176] on div "BISO" at bounding box center [41, 173] width 17 height 11
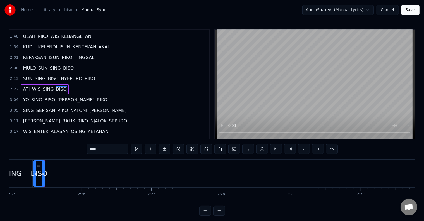
drag, startPoint x: 39, startPoint y: 177, endPoint x: 35, endPoint y: 178, distance: 4.3
click at [35, 178] on div at bounding box center [35, 173] width 2 height 25
drag, startPoint x: 45, startPoint y: 177, endPoint x: 49, endPoint y: 177, distance: 3.3
click at [49, 177] on div at bounding box center [48, 173] width 2 height 25
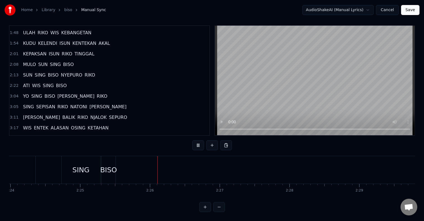
scroll to position [0, 10117]
click at [32, 166] on div "BISO" at bounding box center [28, 170] width 17 height 11
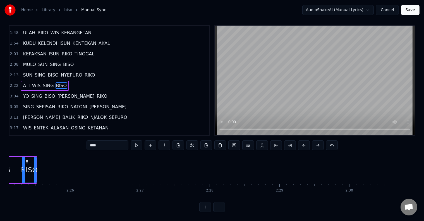
scroll to position [0, 10113]
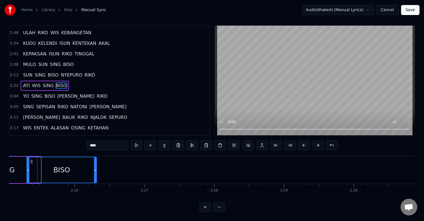
drag, startPoint x: 40, startPoint y: 170, endPoint x: 95, endPoint y: 173, distance: 55.3
click at [96, 173] on div at bounding box center [95, 170] width 2 height 25
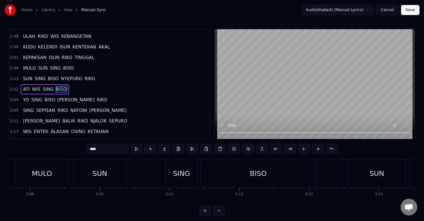
scroll to position [0, 8960]
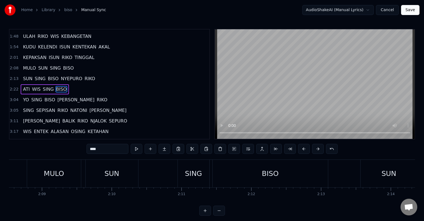
click at [24, 86] on span "ATI" at bounding box center [26, 89] width 8 height 6
type input "***"
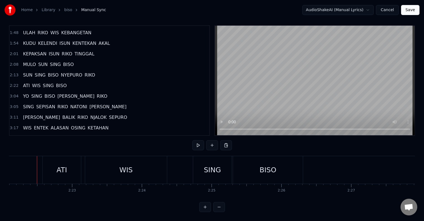
scroll to position [8, 0]
click at [25, 93] on span "YO" at bounding box center [25, 96] width 7 height 6
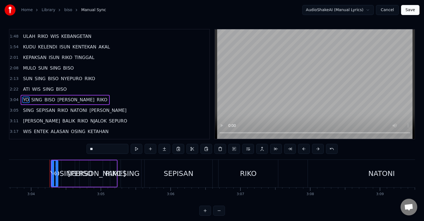
scroll to position [0, 12818]
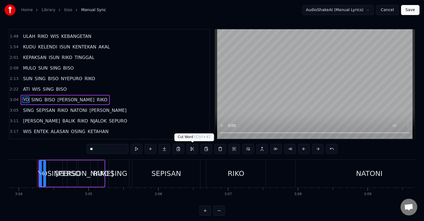
click at [191, 149] on button at bounding box center [192, 149] width 12 height 10
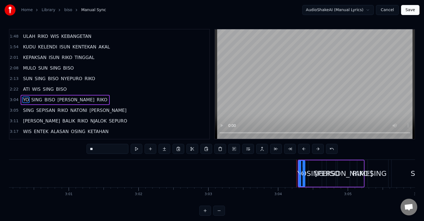
scroll to position [0, 12583]
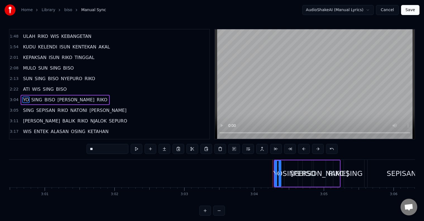
click at [289, 184] on div "SING" at bounding box center [290, 174] width 13 height 26
type input "****"
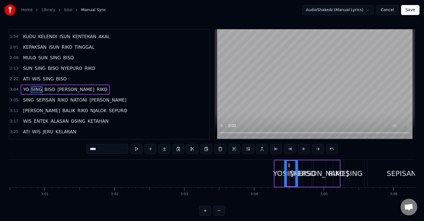
click at [206, 212] on button at bounding box center [205, 211] width 12 height 10
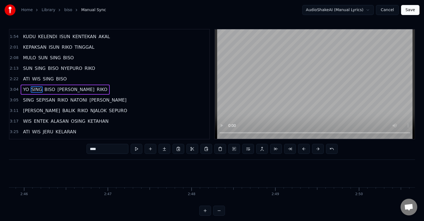
scroll to position [0, 15387]
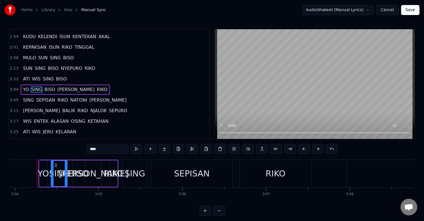
click at [205, 216] on button at bounding box center [205, 211] width 12 height 10
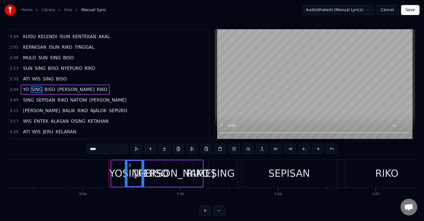
scroll to position [0, 17956]
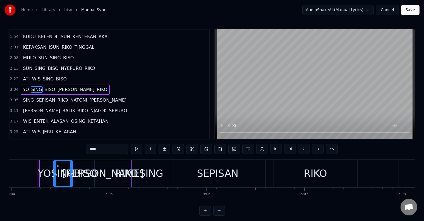
click at [205, 216] on button at bounding box center [205, 211] width 12 height 10
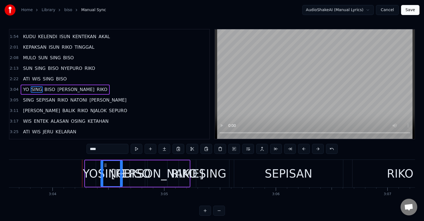
scroll to position [0, 20525]
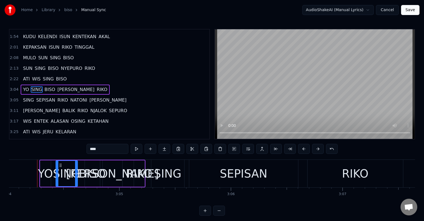
click at [205, 216] on button at bounding box center [205, 211] width 12 height 10
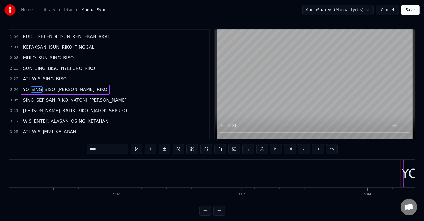
scroll to position [0, 23094]
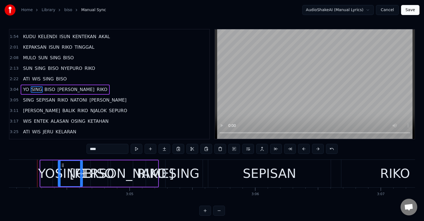
click at [54, 173] on div "YO SING BISO [PERSON_NAME]" at bounding box center [99, 174] width 119 height 28
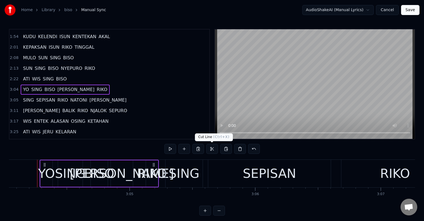
click at [211, 148] on button at bounding box center [212, 149] width 12 height 10
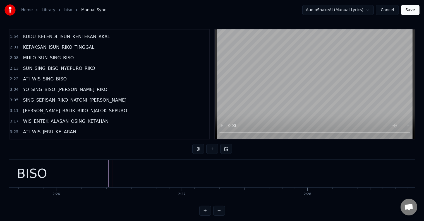
scroll to position [8, 0]
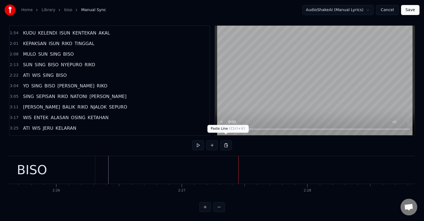
click at [226, 141] on button at bounding box center [226, 146] width 12 height 10
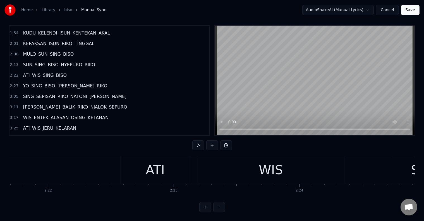
scroll to position [0, 17759]
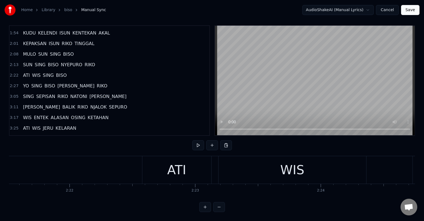
click at [26, 83] on span "YO" at bounding box center [25, 86] width 7 height 6
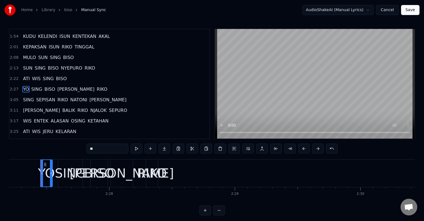
scroll to position [0, 18475]
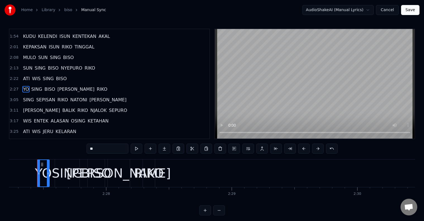
click at [96, 86] on span "RIKO" at bounding box center [102, 89] width 12 height 6
type input "****"
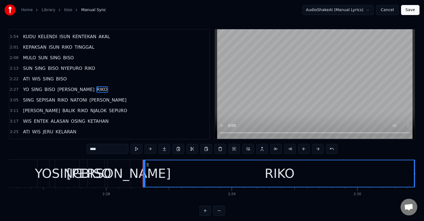
drag, startPoint x: 152, startPoint y: 176, endPoint x: 414, endPoint y: 180, distance: 261.3
click at [414, 180] on div at bounding box center [415, 174] width 2 height 26
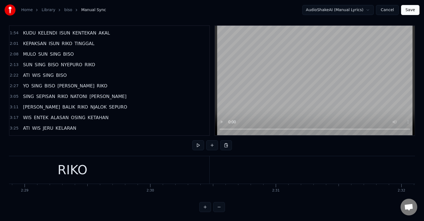
scroll to position [0, 18639]
click at [207, 166] on div "RIKO" at bounding box center [115, 170] width 273 height 28
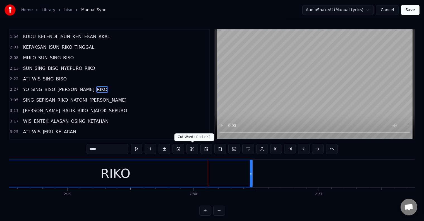
click at [192, 149] on button at bounding box center [192, 149] width 12 height 10
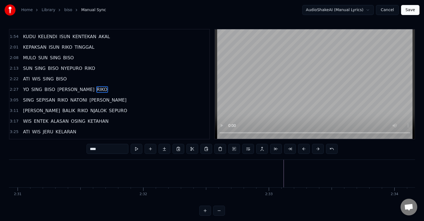
scroll to position [0, 19004]
click at [205, 149] on button at bounding box center [206, 149] width 12 height 10
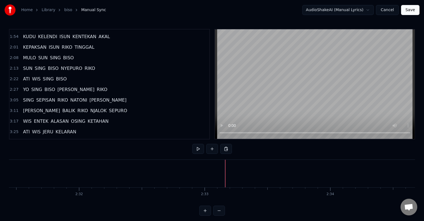
scroll to position [0, 18649]
click at [207, 176] on div "RIKO" at bounding box center [105, 174] width 273 height 28
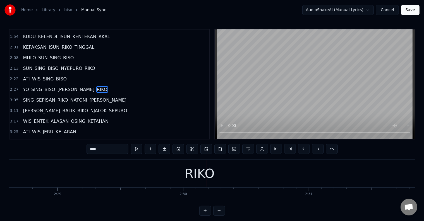
drag, startPoint x: 240, startPoint y: 177, endPoint x: 428, endPoint y: 177, distance: 188.2
click at [424, 177] on html "Home Library biso Manual Sync AudioShakeAI (Manual Lyrics) Cancel Save 0:31 MUL…" at bounding box center [212, 112] width 424 height 225
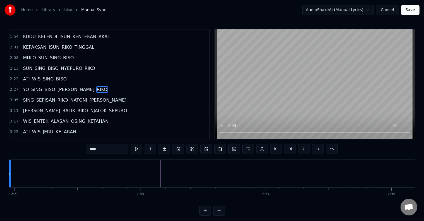
scroll to position [0, 19025]
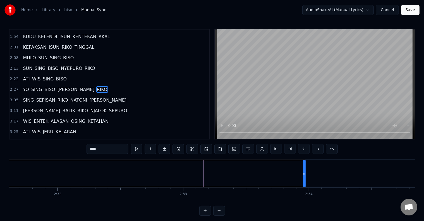
drag, startPoint x: 51, startPoint y: 175, endPoint x: 303, endPoint y: 187, distance: 251.6
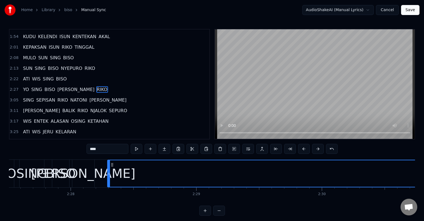
scroll to position [0, 18489]
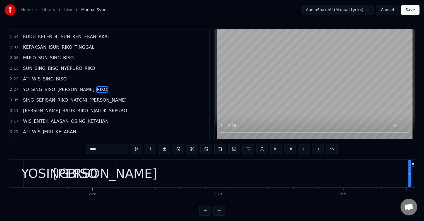
drag, startPoint x: 130, startPoint y: 177, endPoint x: 409, endPoint y: 181, distance: 278.9
click at [409, 181] on div at bounding box center [409, 174] width 2 height 26
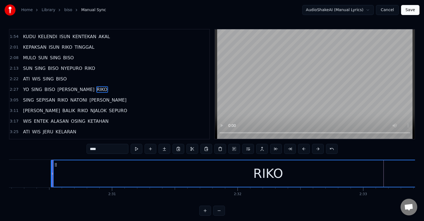
scroll to position [0, 18861]
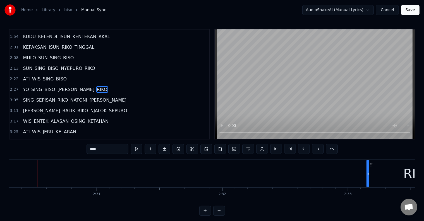
drag, startPoint x: 71, startPoint y: 176, endPoint x: 367, endPoint y: 182, distance: 296.8
click at [367, 182] on div at bounding box center [368, 174] width 2 height 26
click at [330, 175] on div "YO SING BISO [PERSON_NAME]" at bounding box center [61, 174] width 820 height 28
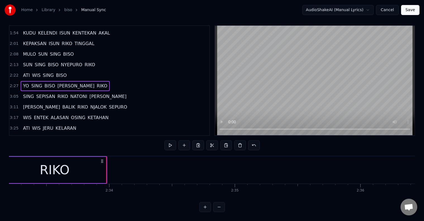
scroll to position [0, 19294]
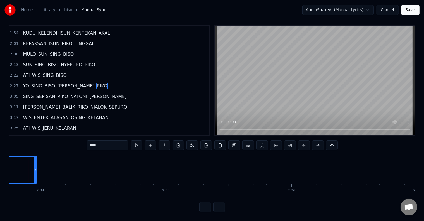
scroll to position [0, 19286]
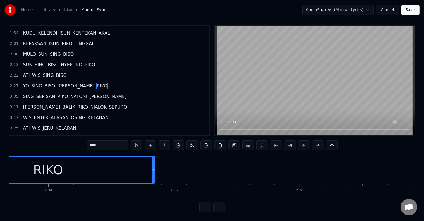
drag, startPoint x: 46, startPoint y: 170, endPoint x: 154, endPoint y: 175, distance: 108.3
click at [154, 175] on div at bounding box center [153, 170] width 2 height 26
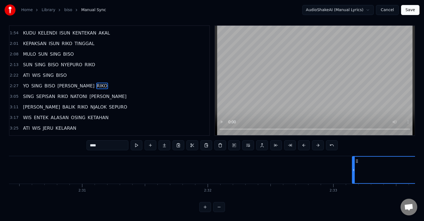
scroll to position [0, 18854]
click at [107, 164] on div "YO SING BISO [PERSON_NAME]" at bounding box center [122, 170] width 929 height 28
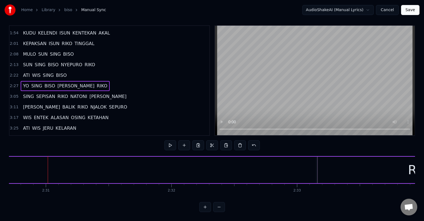
scroll to position [0, 18922]
click at [40, 165] on div "YO SING BISO [PERSON_NAME]" at bounding box center [54, 170] width 929 height 28
click at [39, 166] on div "YO SING BISO [PERSON_NAME]" at bounding box center [54, 170] width 929 height 28
click at [36, 166] on div "YO SING BISO [PERSON_NAME]" at bounding box center [54, 170] width 929 height 28
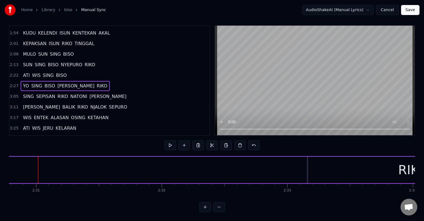
click at [43, 165] on div "YO SING BISO [PERSON_NAME]" at bounding box center [55, 170] width 929 height 28
click at [306, 170] on div "RIKO" at bounding box center [412, 170] width 213 height 26
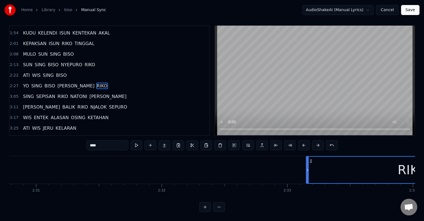
scroll to position [0, 0]
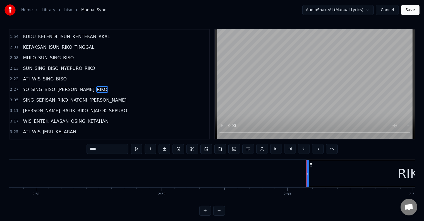
click at [255, 175] on div "YO SING BISO [PERSON_NAME]" at bounding box center [55, 174] width 929 height 28
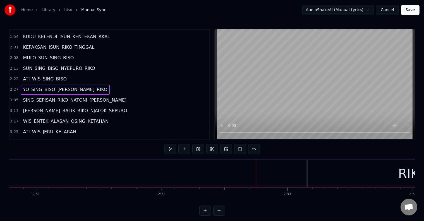
click at [251, 175] on div "YO SING BISO [PERSON_NAME]" at bounding box center [55, 174] width 929 height 28
click at [44, 171] on div "YO SING BISO [PERSON_NAME]" at bounding box center [55, 174] width 929 height 28
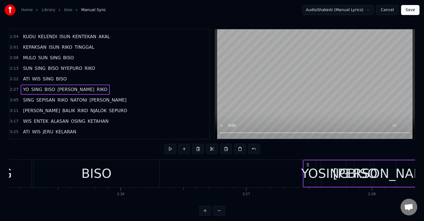
click at [63, 86] on span "[PERSON_NAME]" at bounding box center [76, 89] width 38 height 6
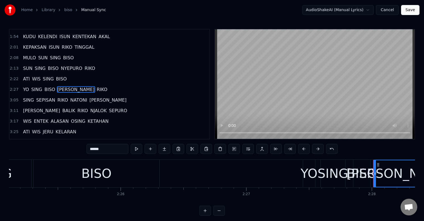
drag, startPoint x: 394, startPoint y: 176, endPoint x: 422, endPoint y: 176, distance: 28.4
click at [422, 176] on div "Home Library biso Manual Sync AudioShakeAI (Manual Lyrics) Cancel Save 0:31 MUL…" at bounding box center [212, 108] width 424 height 216
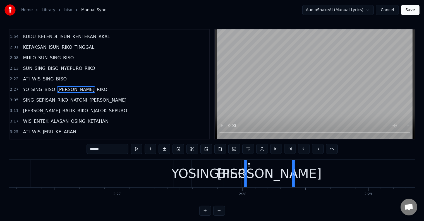
scroll to position [0, 18381]
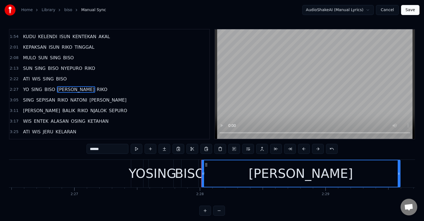
drag, startPoint x: 250, startPoint y: 177, endPoint x: 398, endPoint y: 175, distance: 148.1
click at [398, 175] on div at bounding box center [398, 174] width 2 height 26
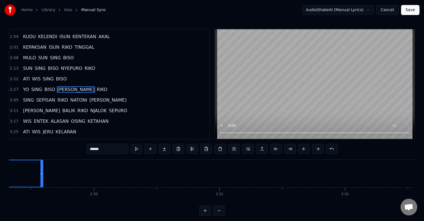
scroll to position [0, 18743]
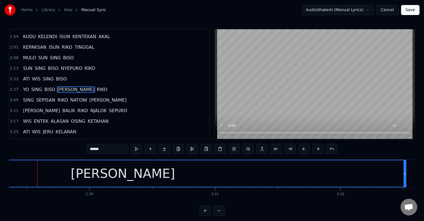
drag, startPoint x: 37, startPoint y: 176, endPoint x: 405, endPoint y: 185, distance: 367.7
click at [405, 185] on div at bounding box center [404, 174] width 2 height 26
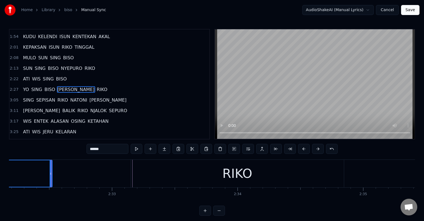
scroll to position [0, 19110]
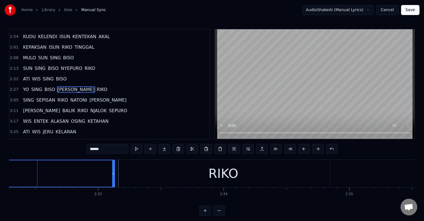
drag, startPoint x: 37, startPoint y: 178, endPoint x: 113, endPoint y: 183, distance: 76.6
click at [113, 183] on div at bounding box center [113, 174] width 2 height 26
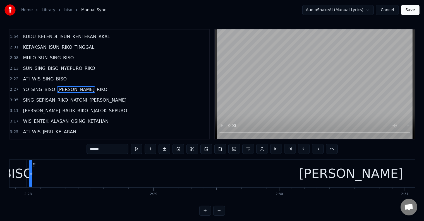
scroll to position [0, 18424]
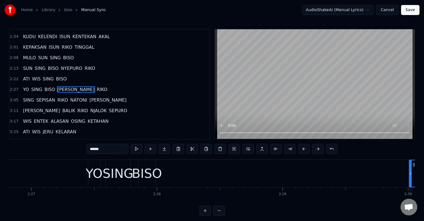
drag, startPoint x: 160, startPoint y: 177, endPoint x: 410, endPoint y: 181, distance: 250.4
click at [410, 181] on div at bounding box center [410, 174] width 2 height 26
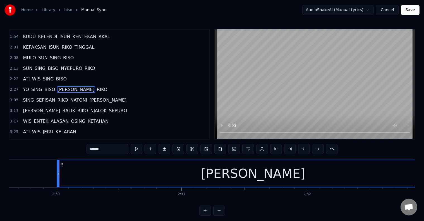
scroll to position [0, 18798]
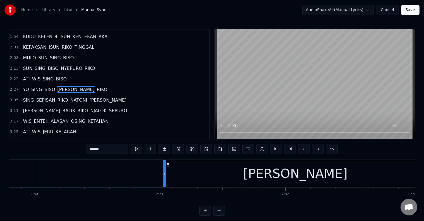
drag, startPoint x: 37, startPoint y: 176, endPoint x: 165, endPoint y: 187, distance: 128.5
click at [165, 187] on div at bounding box center [164, 174] width 2 height 26
click at [140, 178] on div "YO SING BISO [PERSON_NAME]" at bounding box center [178, 174] width 929 height 28
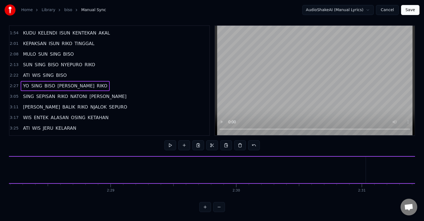
scroll to position [0, 18424]
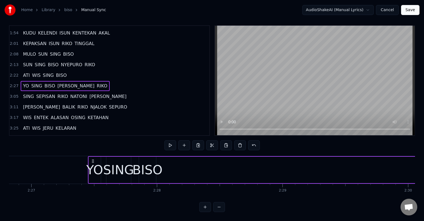
click at [152, 170] on div "BISO" at bounding box center [147, 170] width 30 height 19
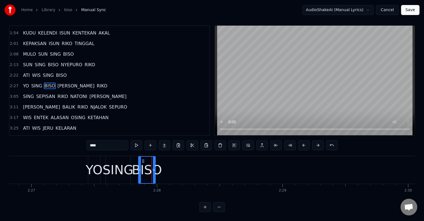
scroll to position [0, 0]
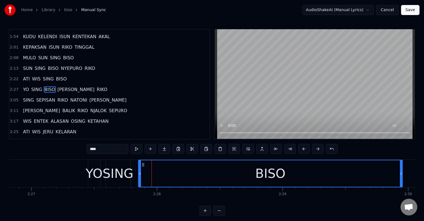
drag, startPoint x: 155, startPoint y: 173, endPoint x: 403, endPoint y: 177, distance: 247.9
click at [402, 177] on div at bounding box center [401, 174] width 2 height 26
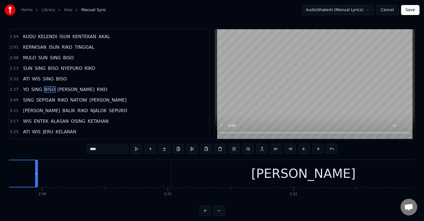
scroll to position [0, 18790]
drag, startPoint x: 35, startPoint y: 177, endPoint x: 113, endPoint y: 182, distance: 77.7
click at [113, 182] on div at bounding box center [113, 174] width 2 height 26
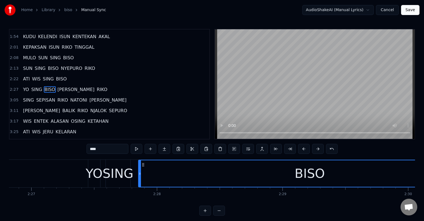
scroll to position [0, 18338]
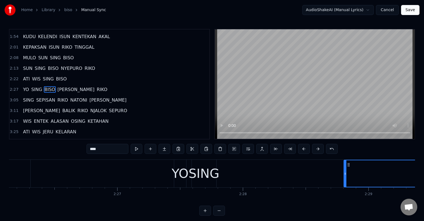
drag, startPoint x: 226, startPoint y: 180, endPoint x: 345, endPoint y: 180, distance: 119.4
click at [345, 180] on div at bounding box center [345, 174] width 2 height 26
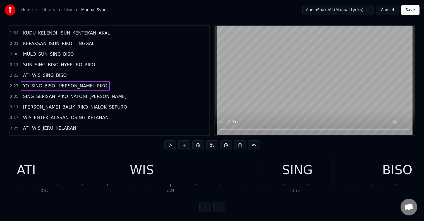
scroll to position [0, 18188]
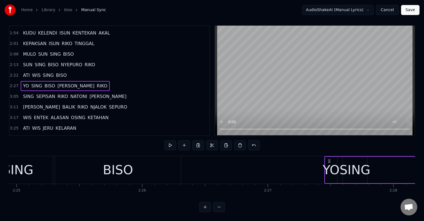
click at [134, 169] on div "BISO" at bounding box center [118, 170] width 126 height 28
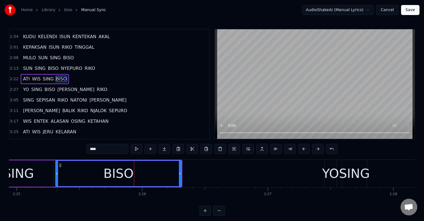
scroll to position [94, 0]
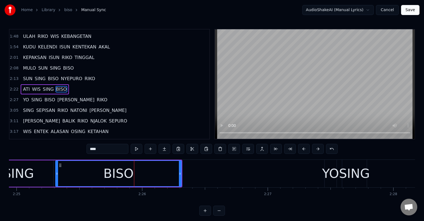
click at [29, 173] on div "SING" at bounding box center [18, 174] width 31 height 19
type input "****"
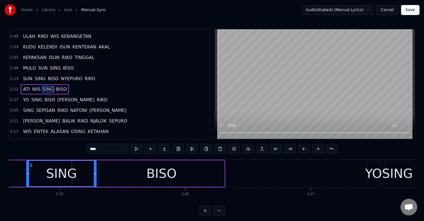
scroll to position [0, 17866]
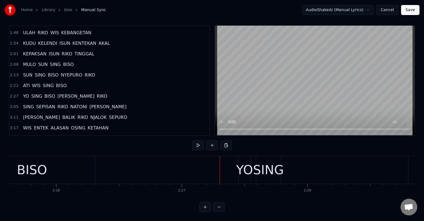
scroll to position [0, 18381]
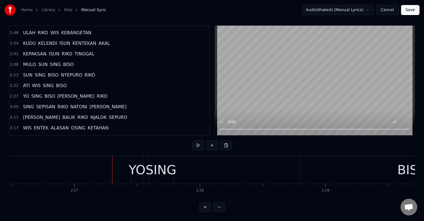
click at [169, 166] on div "SING" at bounding box center [161, 170] width 31 height 19
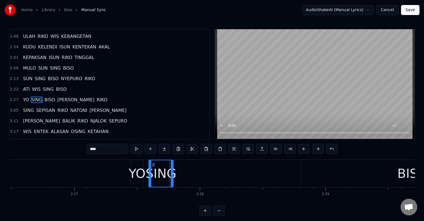
scroll to position [104, 0]
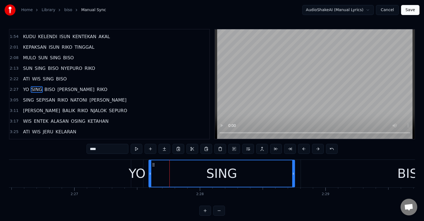
drag, startPoint x: 172, startPoint y: 173, endPoint x: 294, endPoint y: 172, distance: 121.3
click at [294, 172] on icon at bounding box center [293, 174] width 2 height 4
drag, startPoint x: 150, startPoint y: 176, endPoint x: 169, endPoint y: 176, distance: 18.7
click at [169, 176] on div at bounding box center [169, 174] width 2 height 26
click at [132, 176] on div "YO" at bounding box center [137, 174] width 17 height 19
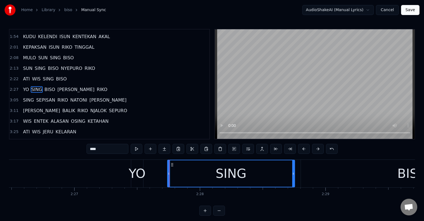
type input "**"
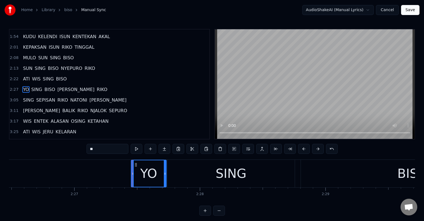
drag, startPoint x: 141, startPoint y: 175, endPoint x: 165, endPoint y: 176, distance: 23.1
click at [165, 176] on icon at bounding box center [165, 174] width 2 height 4
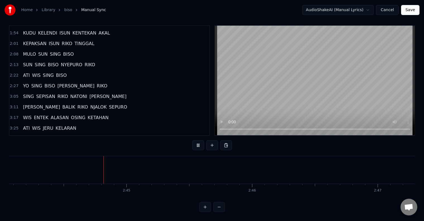
scroll to position [0, 20598]
click at [220, 207] on button at bounding box center [219, 207] width 12 height 10
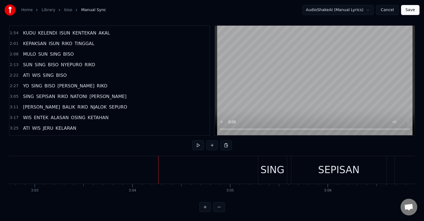
click at [213, 202] on button at bounding box center [219, 207] width 12 height 10
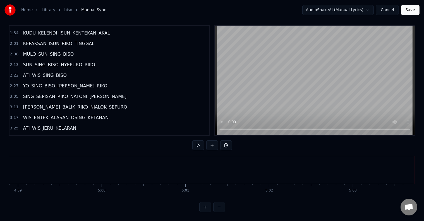
click at [407, 12] on button "Save" at bounding box center [410, 10] width 18 height 10
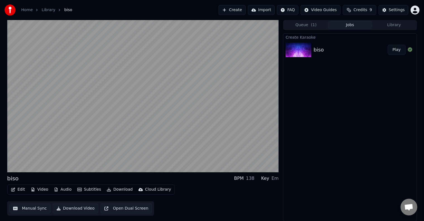
click at [79, 207] on button "Download Video" at bounding box center [75, 209] width 45 height 10
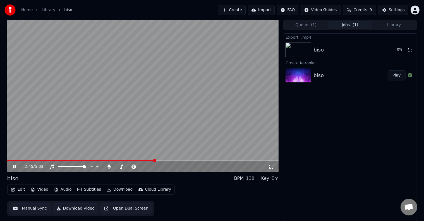
click at [13, 167] on icon at bounding box center [18, 167] width 13 height 4
click at [14, 168] on icon at bounding box center [14, 167] width 3 height 4
click at [15, 166] on icon at bounding box center [14, 166] width 3 height 3
click at [34, 209] on button "Manual Sync" at bounding box center [29, 209] width 41 height 10
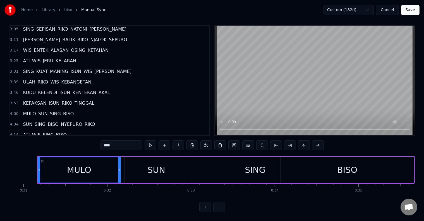
scroll to position [163, 0]
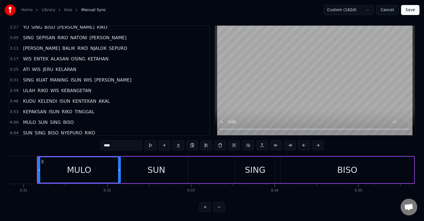
click at [27, 33] on div "SING [PERSON_NAME]" at bounding box center [75, 38] width 108 height 10
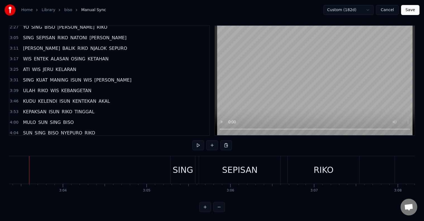
scroll to position [0, 15331]
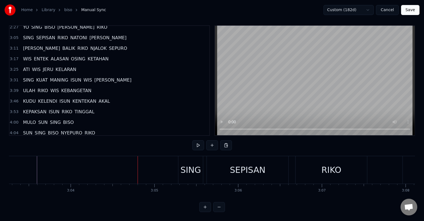
click at [189, 168] on div "SING" at bounding box center [190, 170] width 21 height 13
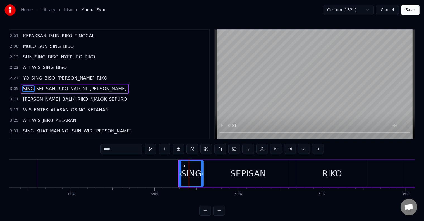
scroll to position [114, 0]
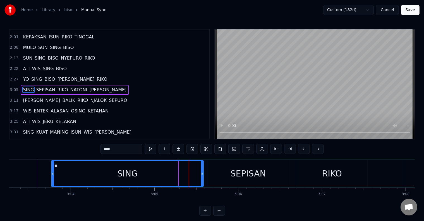
drag, startPoint x: 180, startPoint y: 175, endPoint x: 52, endPoint y: 173, distance: 127.5
click at [52, 173] on icon at bounding box center [53, 174] width 2 height 4
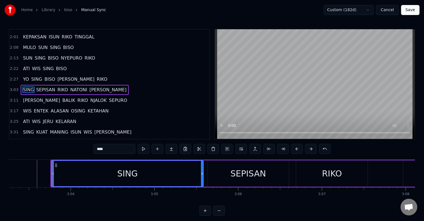
drag, startPoint x: 203, startPoint y: 177, endPoint x: 166, endPoint y: 177, distance: 37.1
click at [166, 177] on div "SING" at bounding box center [127, 174] width 153 height 26
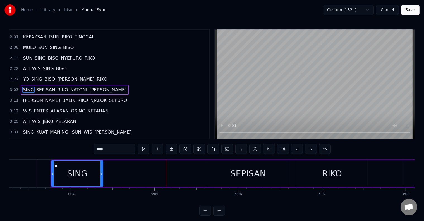
drag, startPoint x: 203, startPoint y: 173, endPoint x: 102, endPoint y: 169, distance: 100.5
click at [102, 169] on div at bounding box center [101, 173] width 2 height 25
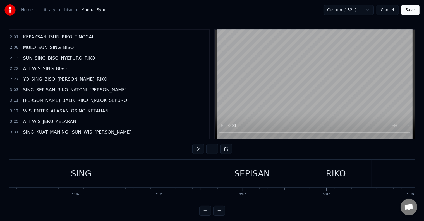
scroll to position [8, 0]
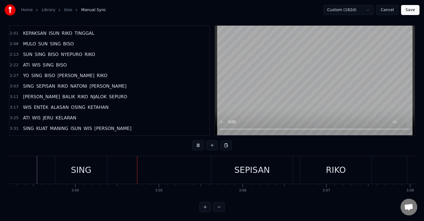
click at [104, 166] on div "SING" at bounding box center [87, 170] width 52 height 28
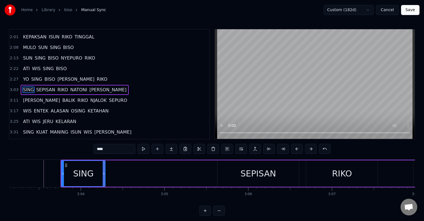
drag, startPoint x: 113, startPoint y: 174, endPoint x: 105, endPoint y: 174, distance: 8.1
click at [105, 174] on div "SING" at bounding box center [83, 174] width 44 height 26
click at [223, 175] on div "SEPISAN" at bounding box center [257, 174] width 81 height 26
type input "*******"
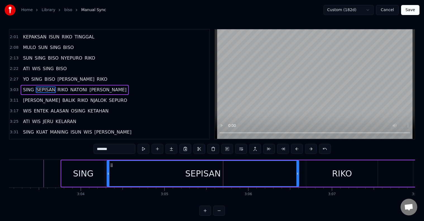
drag, startPoint x: 219, startPoint y: 175, endPoint x: 108, endPoint y: 173, distance: 110.4
click at [108, 173] on icon at bounding box center [108, 174] width 2 height 4
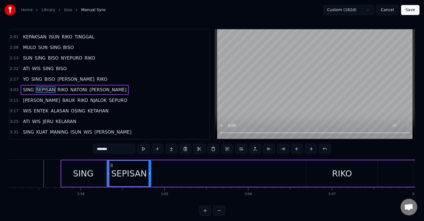
drag, startPoint x: 298, startPoint y: 175, endPoint x: 150, endPoint y: 175, distance: 147.8
click at [150, 175] on icon at bounding box center [149, 174] width 2 height 4
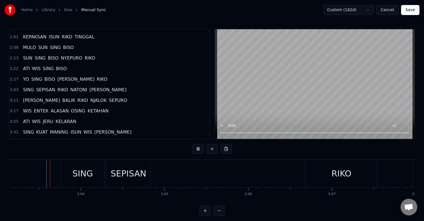
scroll to position [8, 0]
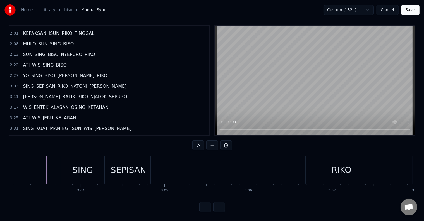
click at [147, 170] on div "SEPISAN" at bounding box center [128, 170] width 44 height 28
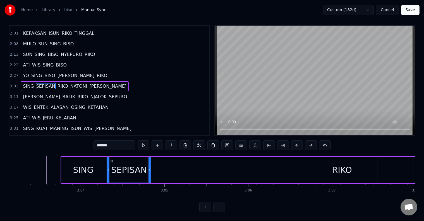
scroll to position [0, 0]
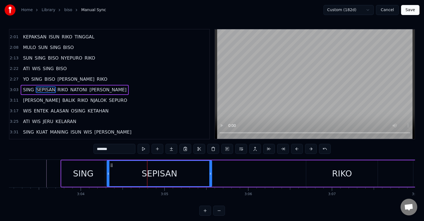
drag, startPoint x: 149, startPoint y: 173, endPoint x: 210, endPoint y: 178, distance: 61.0
click at [210, 178] on div at bounding box center [210, 173] width 2 height 25
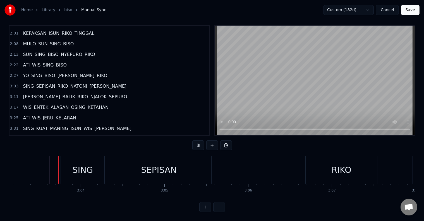
scroll to position [8, 0]
click at [205, 166] on div "SEPISAN" at bounding box center [158, 170] width 105 height 28
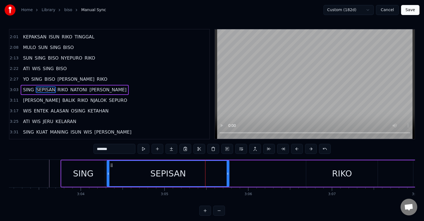
drag, startPoint x: 210, startPoint y: 172, endPoint x: 227, endPoint y: 172, distance: 17.3
click at [227, 172] on icon at bounding box center [227, 174] width 2 height 4
click at [309, 176] on div "RIKO" at bounding box center [341, 174] width 71 height 26
type input "****"
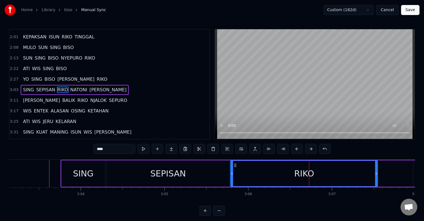
drag, startPoint x: 306, startPoint y: 175, endPoint x: 231, endPoint y: 176, distance: 75.6
click at [231, 176] on icon at bounding box center [232, 174] width 2 height 4
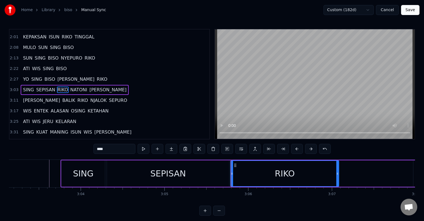
drag, startPoint x: 376, startPoint y: 175, endPoint x: 337, endPoint y: 177, distance: 38.8
click at [337, 177] on div at bounding box center [337, 173] width 2 height 25
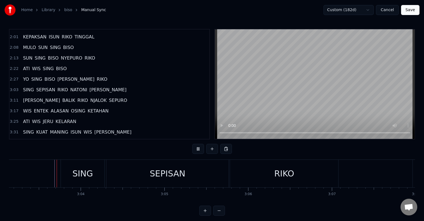
scroll to position [8, 0]
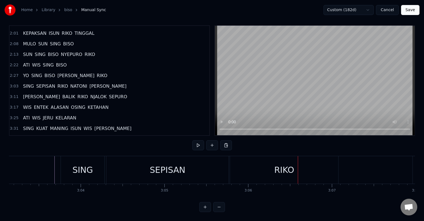
click at [289, 164] on div "RIKO" at bounding box center [284, 170] width 20 height 13
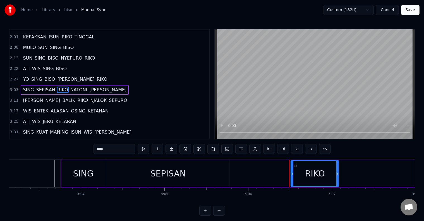
drag, startPoint x: 232, startPoint y: 171, endPoint x: 292, endPoint y: 179, distance: 60.7
click at [292, 179] on div at bounding box center [292, 173] width 2 height 25
click at [221, 174] on div "SEPISAN" at bounding box center [168, 174] width 122 height 26
type input "*******"
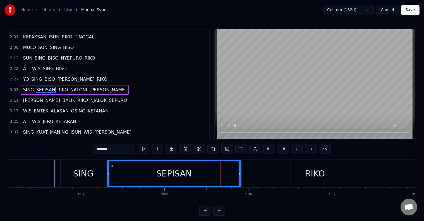
drag, startPoint x: 228, startPoint y: 175, endPoint x: 240, endPoint y: 175, distance: 12.3
click at [240, 175] on icon at bounding box center [239, 174] width 2 height 4
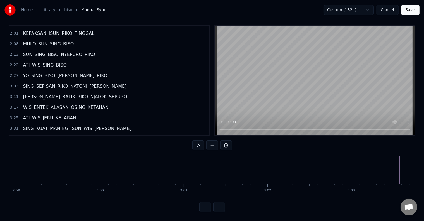
scroll to position [0, 14996]
click at [197, 141] on button at bounding box center [198, 146] width 12 height 10
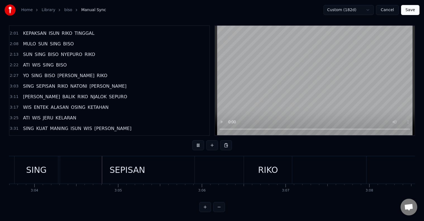
scroll to position [0, 15368]
click at [192, 141] on button at bounding box center [198, 146] width 12 height 10
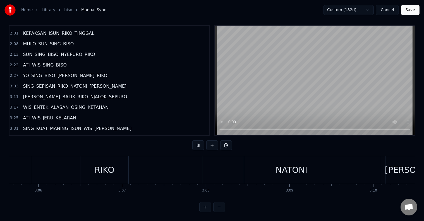
click at [257, 161] on div "SING [PERSON_NAME]" at bounding box center [153, 170] width 604 height 28
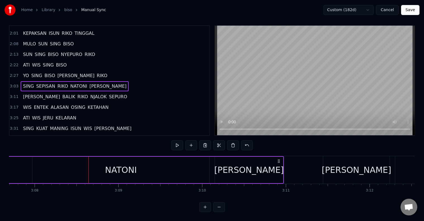
scroll to position [0, 15723]
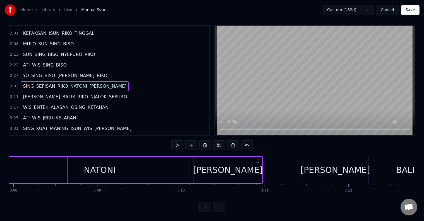
click at [59, 83] on span "RIKO" at bounding box center [63, 86] width 12 height 6
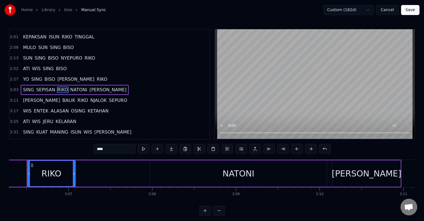
scroll to position [0, 15574]
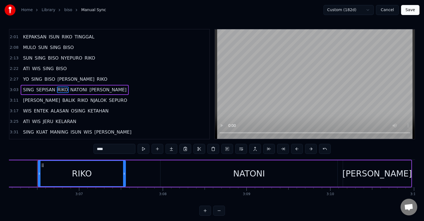
drag, startPoint x: 84, startPoint y: 174, endPoint x: 124, endPoint y: 176, distance: 39.7
click at [124, 176] on div at bounding box center [124, 173] width 2 height 25
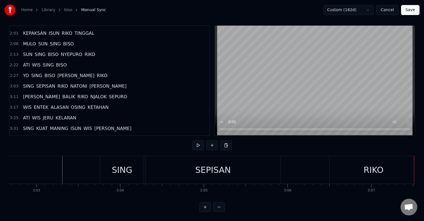
scroll to position [0, 15254]
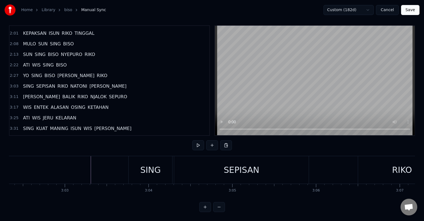
click at [47, 83] on span "SEPISAN" at bounding box center [46, 86] width 20 height 6
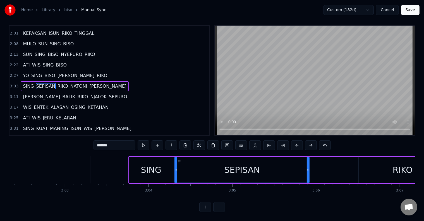
scroll to position [0, 0]
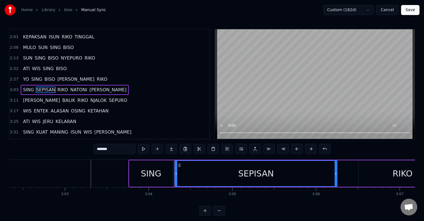
drag, startPoint x: 307, startPoint y: 175, endPoint x: 335, endPoint y: 176, distance: 28.2
click at [335, 176] on icon at bounding box center [335, 174] width 2 height 4
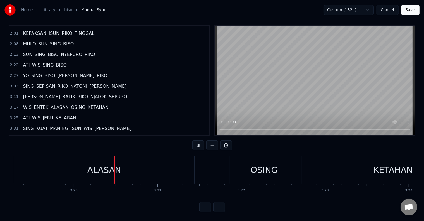
scroll to position [0, 16689]
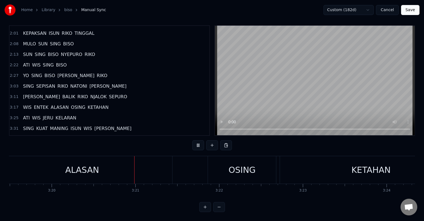
click at [411, 12] on button "Save" at bounding box center [410, 10] width 18 height 10
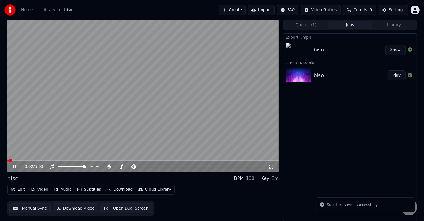
click at [78, 209] on button "Download Video" at bounding box center [75, 209] width 45 height 10
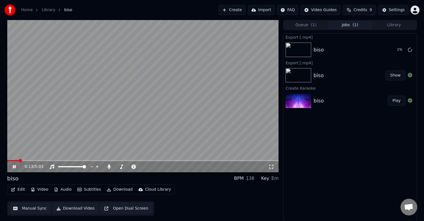
click at [13, 166] on icon at bounding box center [14, 166] width 3 height 3
click at [396, 49] on button "Show" at bounding box center [395, 50] width 20 height 10
click at [242, 11] on button "Create" at bounding box center [231, 10] width 27 height 10
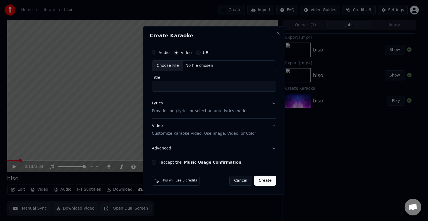
click at [205, 66] on div "No file chosen" at bounding box center [199, 66] width 32 height 6
type input "*****"
click at [271, 103] on button "Lyrics Provide song lyrics or select an auto lyrics model" at bounding box center [214, 107] width 124 height 22
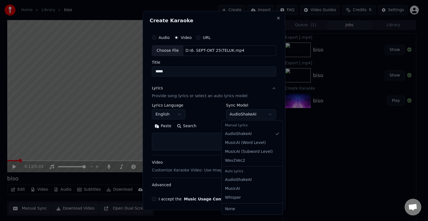
click at [260, 113] on body "**********" at bounding box center [212, 110] width 424 height 221
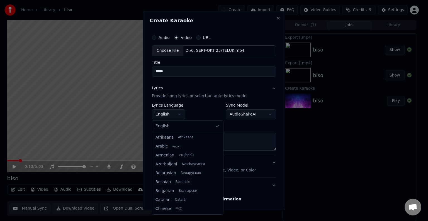
click at [177, 114] on body "**********" at bounding box center [212, 110] width 424 height 221
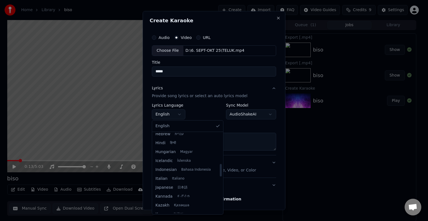
scroll to position [177, 0]
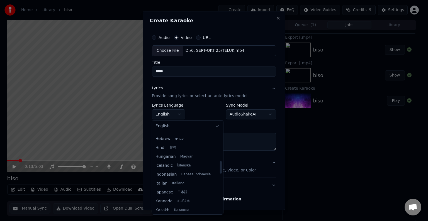
select select "**"
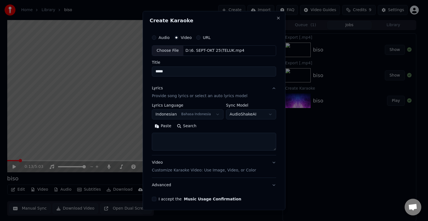
click at [175, 137] on textarea at bounding box center [214, 142] width 124 height 18
paste textarea "**********"
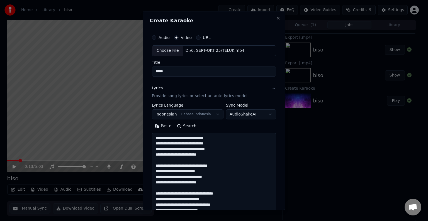
scroll to position [152, 0]
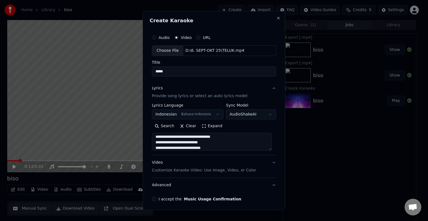
type textarea "**********"
click at [264, 115] on body "**********" at bounding box center [212, 110] width 424 height 221
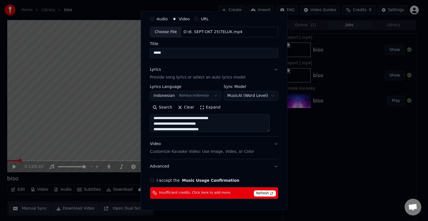
scroll to position [9, 0]
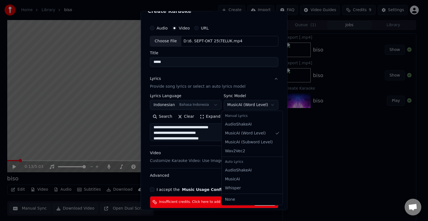
click at [264, 105] on body "**********" at bounding box center [212, 110] width 424 height 221
select select "**********"
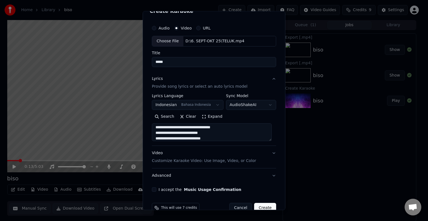
click at [155, 189] on button "I accept the Music Usage Confirmation" at bounding box center [154, 190] width 4 height 4
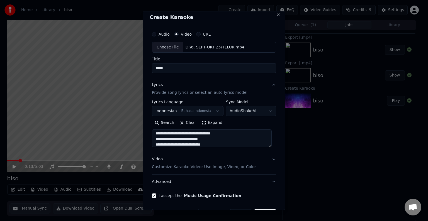
scroll to position [0, 0]
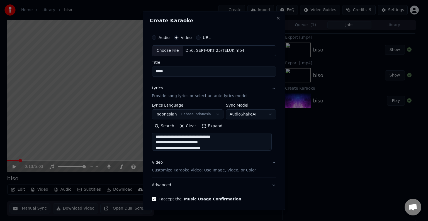
click at [238, 171] on p "Customize Karaoke Video: Use Image, Video, or Color" at bounding box center [204, 171] width 104 height 6
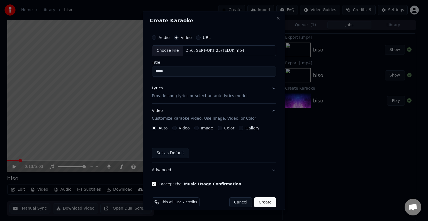
click at [175, 129] on button "Video" at bounding box center [174, 128] width 4 height 4
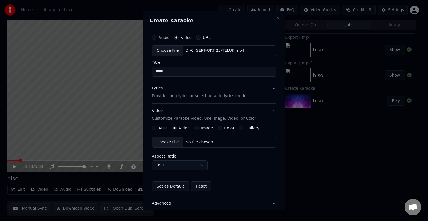
click at [202, 142] on div "No file chosen" at bounding box center [199, 143] width 32 height 6
click at [268, 89] on button "Lyrics Provide song lyrics or select an auto lyrics model" at bounding box center [214, 92] width 124 height 22
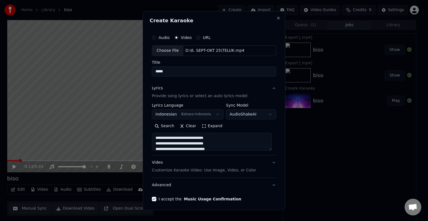
click at [267, 162] on button "Video Customize Karaoke Video: Use Image, Video, or Color" at bounding box center [214, 167] width 124 height 22
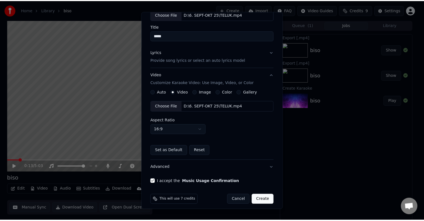
scroll to position [39, 0]
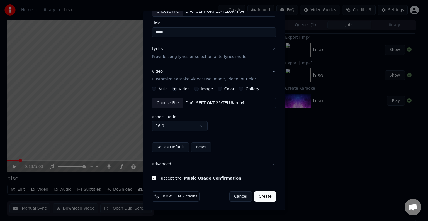
click at [264, 196] on button "Create" at bounding box center [265, 197] width 22 height 10
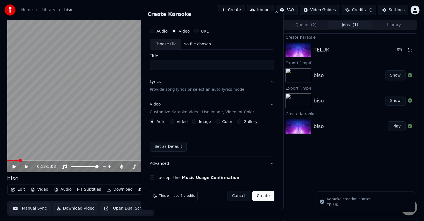
scroll to position [6, 0]
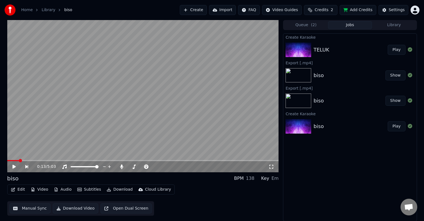
click at [393, 53] on button "Play" at bounding box center [396, 50] width 18 height 10
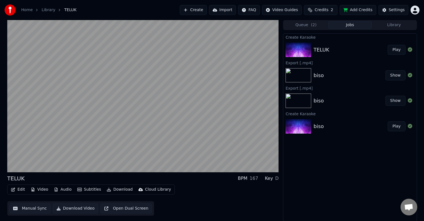
click at [40, 208] on button "Manual Sync" at bounding box center [29, 209] width 41 height 10
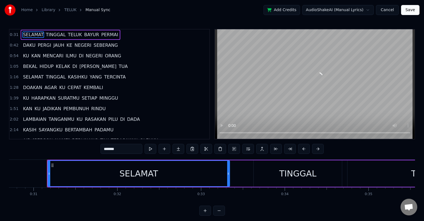
scroll to position [0, 2579]
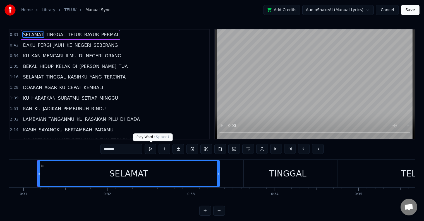
click at [152, 151] on button at bounding box center [150, 149] width 12 height 10
click at [394, 13] on button "Cancel" at bounding box center [387, 10] width 23 height 10
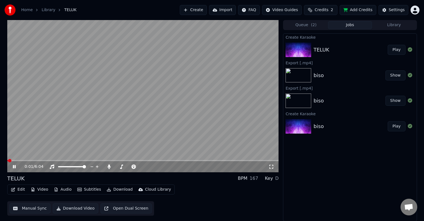
click at [20, 190] on button "Edit" at bounding box center [18, 190] width 19 height 8
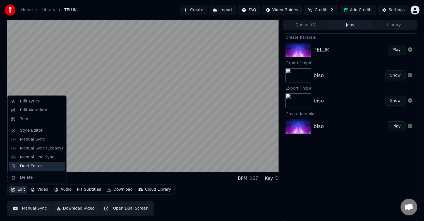
click at [22, 168] on div "Duet Editor" at bounding box center [31, 167] width 22 height 6
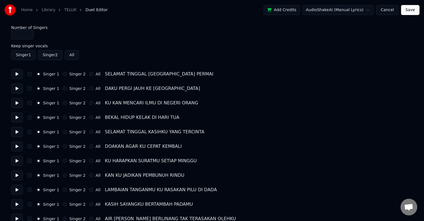
click at [64, 75] on button "Singer 2" at bounding box center [64, 74] width 4 height 4
click at [64, 91] on div "Singer 1 Singer 2 All DAKU PERGI JAUH KE NEGERI [GEOGRAPHIC_DATA]" at bounding box center [211, 89] width 401 height 10
click at [63, 88] on button "Singer 2" at bounding box center [64, 88] width 4 height 4
click at [62, 106] on div "Singer 1 Singer 2 All KU KAN MENCARI ILMU DI NEGERI ORANG" at bounding box center [211, 103] width 401 height 10
click at [62, 103] on button "Singer 2" at bounding box center [64, 103] width 4 height 4
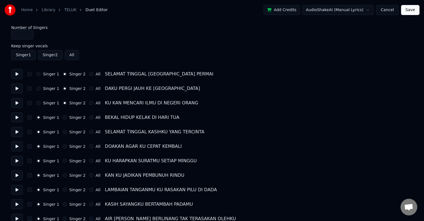
click at [62, 118] on button "Singer 2" at bounding box center [64, 117] width 4 height 4
click at [63, 131] on button "Singer 2" at bounding box center [64, 132] width 4 height 4
click at [62, 146] on button "Singer 2" at bounding box center [64, 146] width 4 height 4
click at [62, 163] on button "Singer 2" at bounding box center [64, 161] width 4 height 4
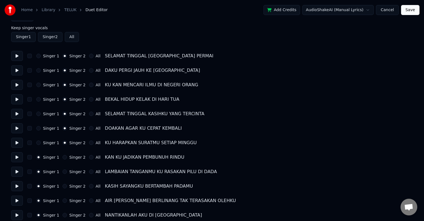
scroll to position [28, 0]
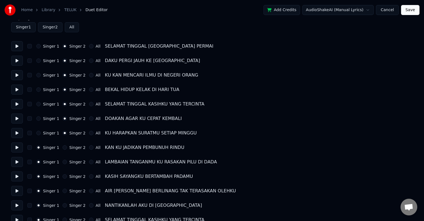
click at [62, 149] on button "Singer 2" at bounding box center [64, 148] width 4 height 4
click at [62, 159] on div "Singer 1 Singer 2 All LAMBAIAN TANGANMU KU RASAKAN PILU DI DADA" at bounding box center [211, 162] width 401 height 10
click at [62, 162] on button "Singer 2" at bounding box center [64, 162] width 4 height 4
click at [62, 175] on div "Singer 2" at bounding box center [73, 177] width 23 height 4
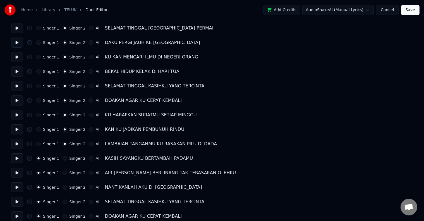
scroll to position [56, 0]
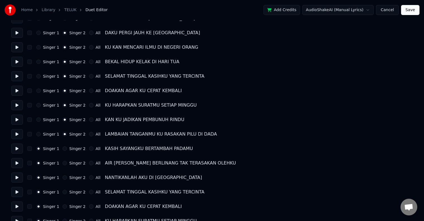
click at [62, 149] on button "Singer 2" at bounding box center [64, 149] width 4 height 4
drag, startPoint x: 62, startPoint y: 161, endPoint x: 62, endPoint y: 166, distance: 4.7
click at [62, 161] on button "Singer 2" at bounding box center [64, 163] width 4 height 4
click at [62, 177] on button "Singer 2" at bounding box center [64, 178] width 4 height 4
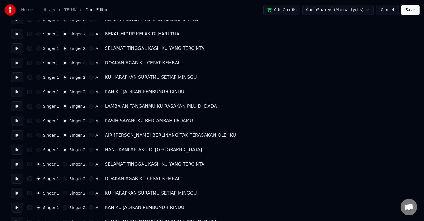
click at [62, 165] on button "Singer 2" at bounding box center [64, 164] width 4 height 4
click at [62, 177] on button "Singer 2" at bounding box center [64, 179] width 4 height 4
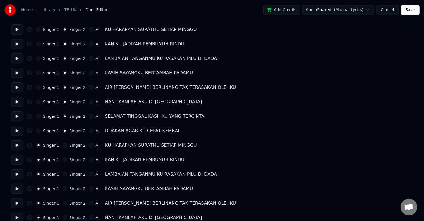
scroll to position [139, 0]
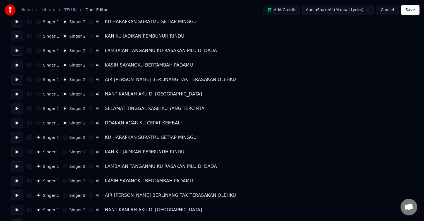
click at [62, 137] on button "Singer 2" at bounding box center [64, 138] width 4 height 4
click at [63, 152] on button "Singer 2" at bounding box center [64, 152] width 4 height 4
click at [62, 167] on button "Singer 2" at bounding box center [64, 167] width 4 height 4
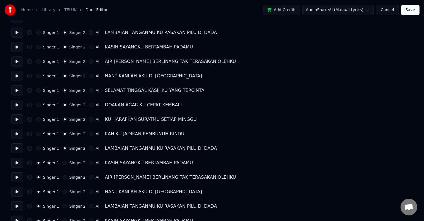
scroll to position [167, 0]
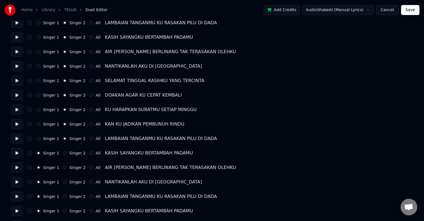
click at [62, 155] on button "Singer 2" at bounding box center [64, 153] width 4 height 4
click at [62, 168] on button "Singer 2" at bounding box center [64, 168] width 4 height 4
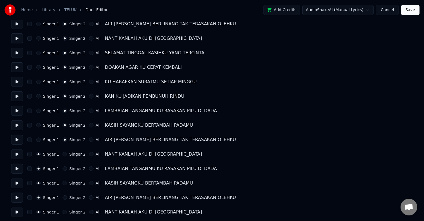
click at [62, 155] on button "Singer 2" at bounding box center [64, 154] width 4 height 4
click at [62, 168] on button "Singer 2" at bounding box center [64, 169] width 4 height 4
click at [62, 184] on button "Singer 2" at bounding box center [64, 183] width 4 height 4
click at [64, 199] on button "Singer 2" at bounding box center [64, 198] width 4 height 4
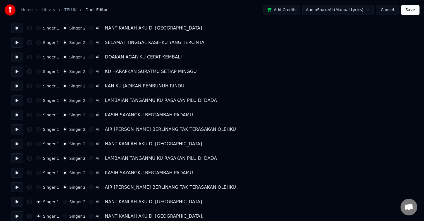
scroll to position [211, 0]
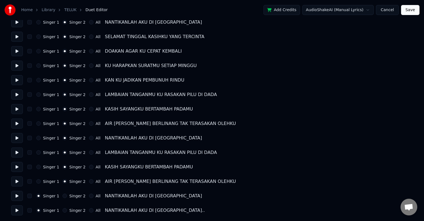
click at [62, 196] on button "Singer 2" at bounding box center [64, 196] width 4 height 4
click at [62, 211] on button "Singer 2" at bounding box center [64, 211] width 4 height 4
click at [411, 10] on button "Save" at bounding box center [410, 10] width 18 height 10
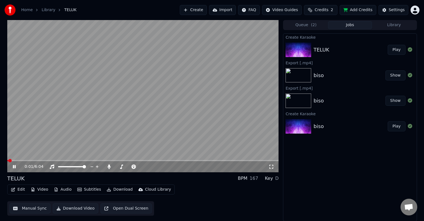
click at [62, 161] on span at bounding box center [142, 160] width 271 height 1
click at [83, 209] on button "Download Video" at bounding box center [75, 209] width 45 height 10
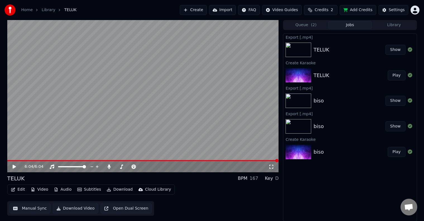
click at [417, 11] on html "Home Library TELUK Create Import FAQ Video Guides Credits 2 Add Credits Setting…" at bounding box center [212, 110] width 424 height 221
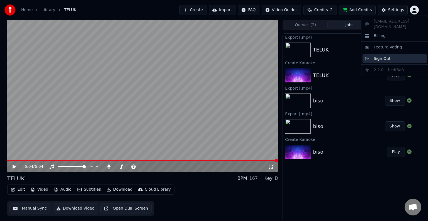
click at [390, 54] on div "Sign Out" at bounding box center [395, 58] width 64 height 9
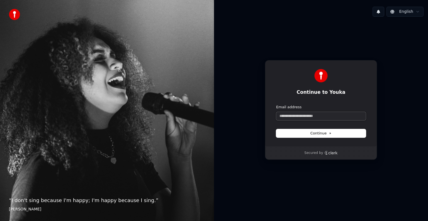
click at [306, 115] on input "Email address" at bounding box center [321, 116] width 90 height 8
click at [326, 134] on span "Continue" at bounding box center [321, 133] width 21 height 5
type input "**********"
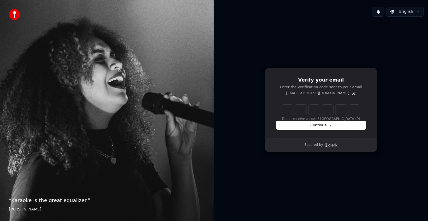
click at [287, 110] on input "Enter verification code" at bounding box center [321, 110] width 78 height 10
type input "******"
